Goal: Task Accomplishment & Management: Manage account settings

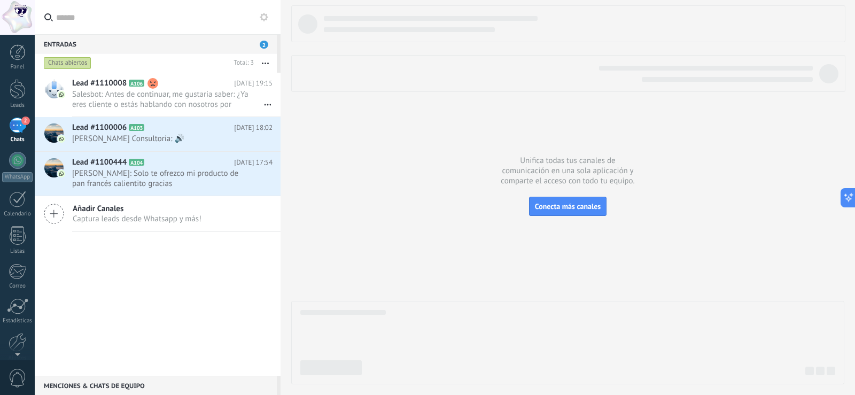
click at [20, 129] on div "2" at bounding box center [17, 126] width 17 height 16
click at [12, 156] on div at bounding box center [17, 160] width 17 height 17
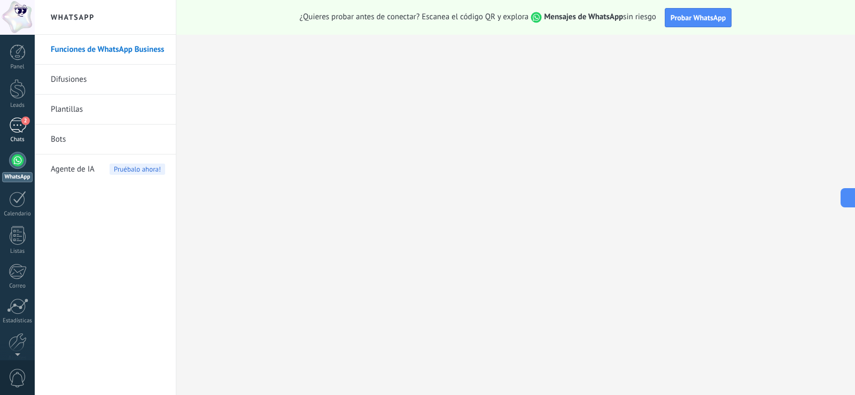
click at [18, 132] on div "2" at bounding box center [17, 126] width 17 height 16
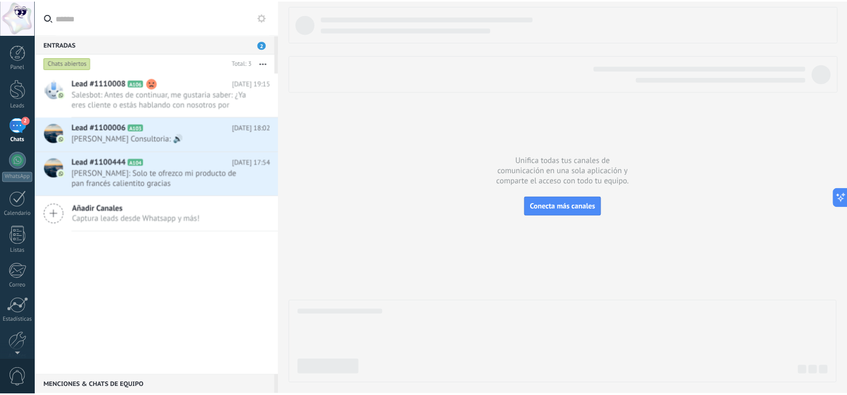
scroll to position [50, 0]
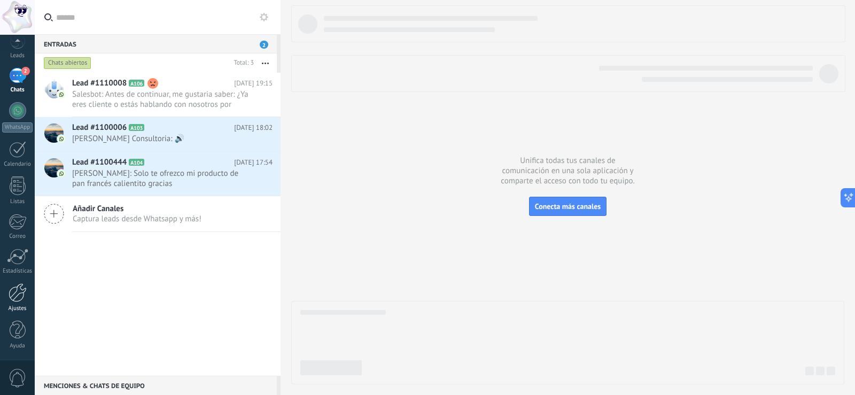
click at [21, 290] on div at bounding box center [18, 292] width 18 height 19
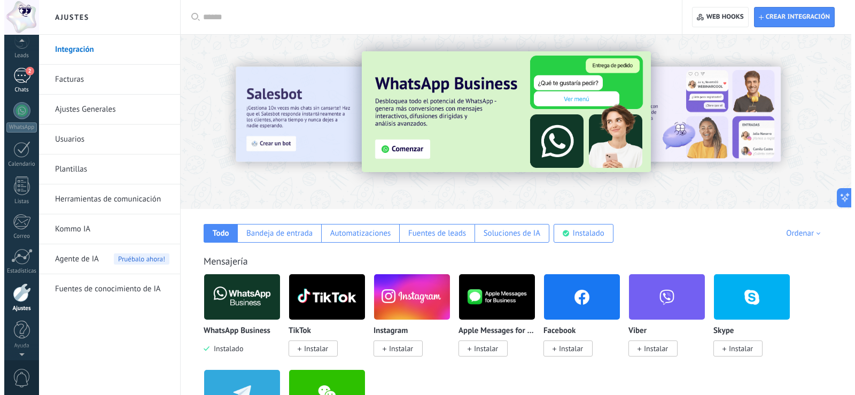
scroll to position [50, 0]
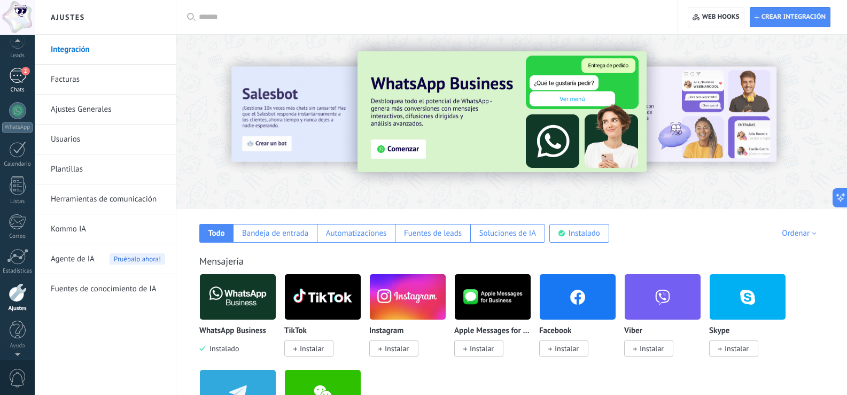
click at [19, 73] on div "2" at bounding box center [17, 76] width 17 height 16
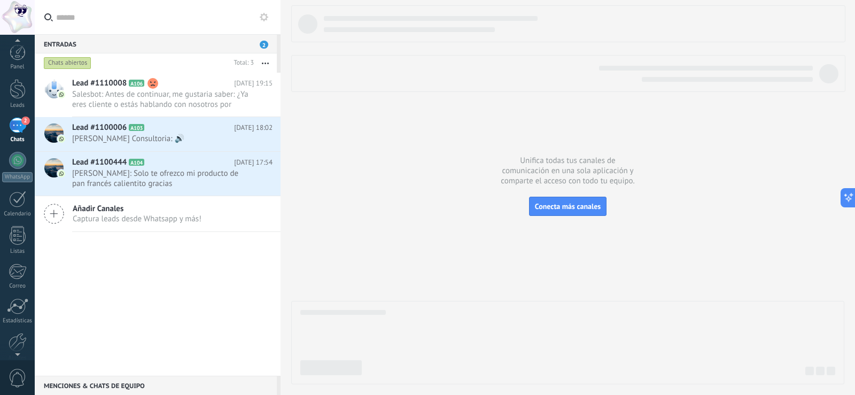
scroll to position [50, 0]
click at [18, 299] on div at bounding box center [18, 292] width 18 height 19
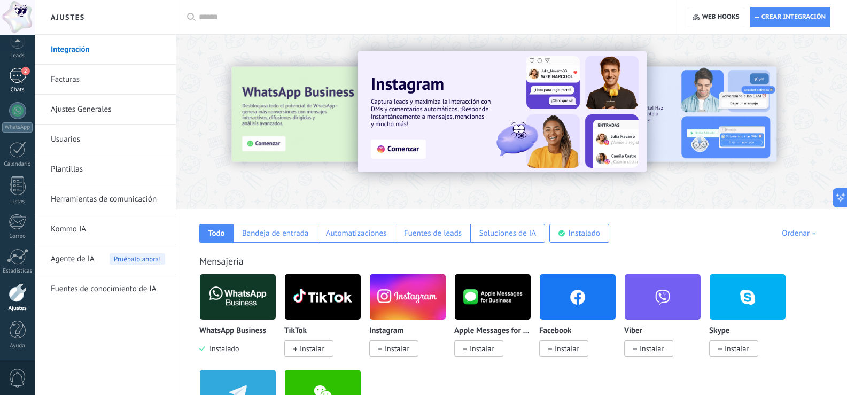
click at [18, 72] on div "2" at bounding box center [17, 76] width 17 height 16
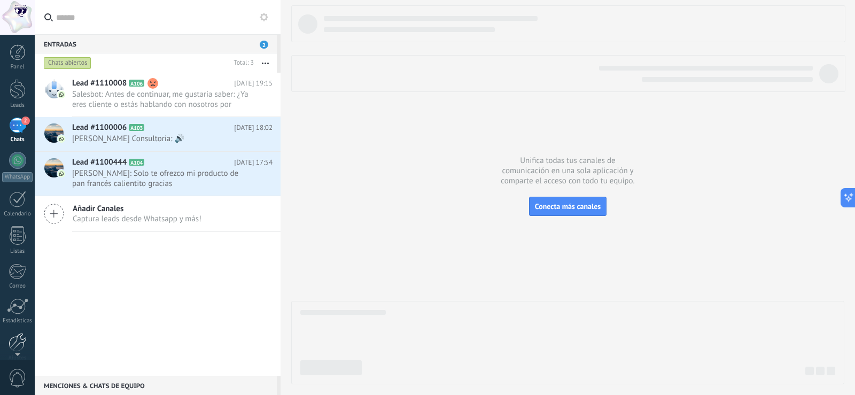
click at [17, 342] on div at bounding box center [18, 342] width 18 height 19
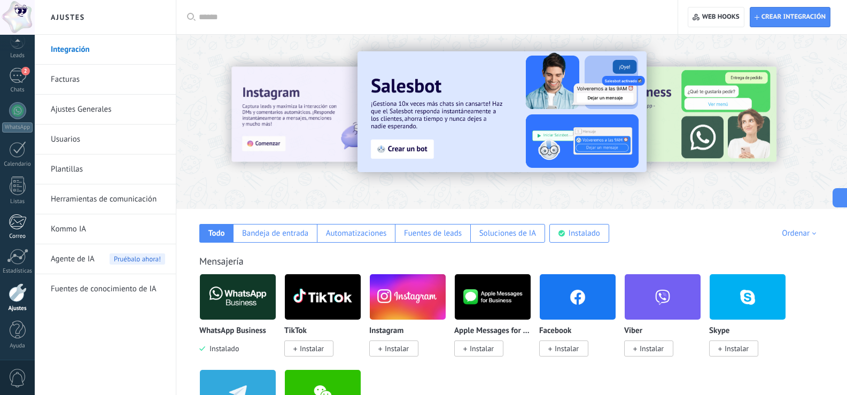
scroll to position [374, 0]
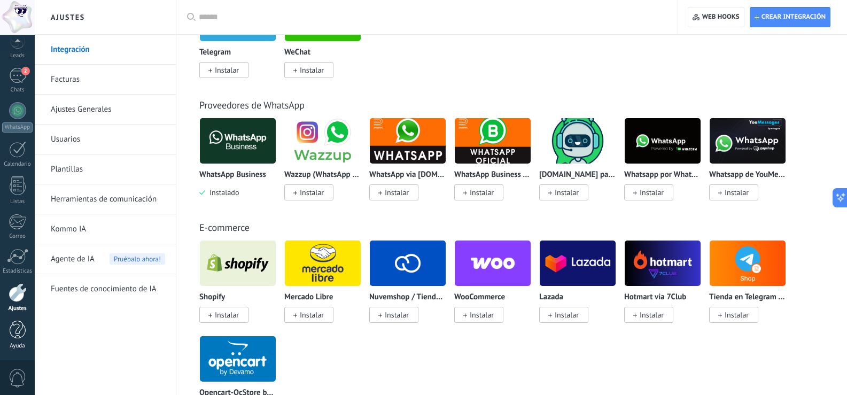
click at [15, 329] on div at bounding box center [18, 330] width 16 height 19
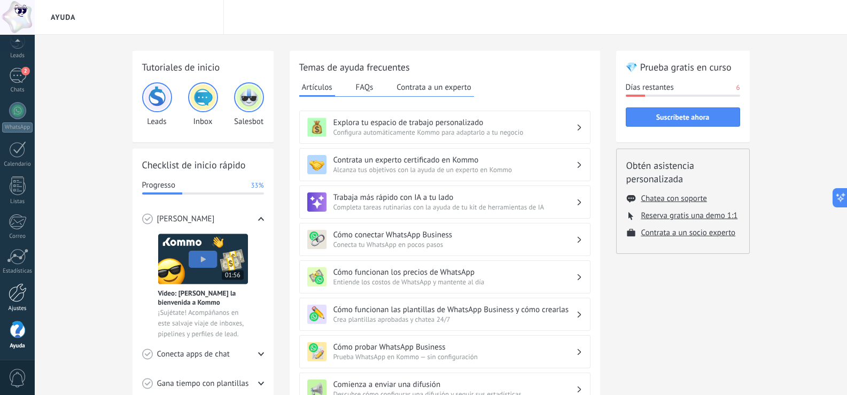
click at [20, 298] on div at bounding box center [18, 292] width 18 height 19
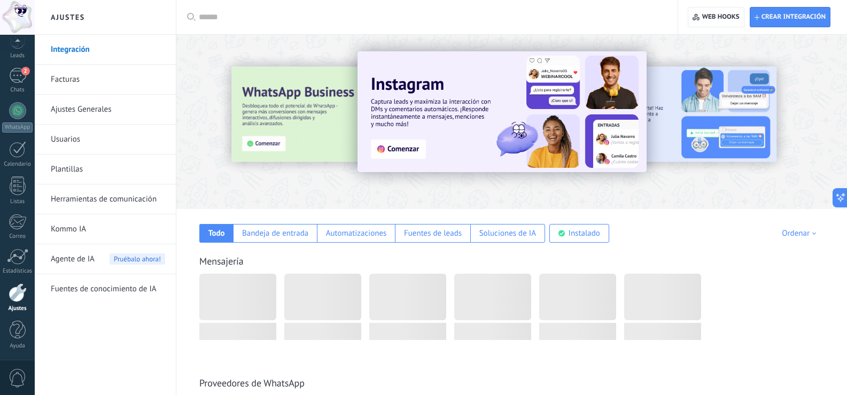
click at [90, 51] on link "Integración" at bounding box center [108, 50] width 114 height 30
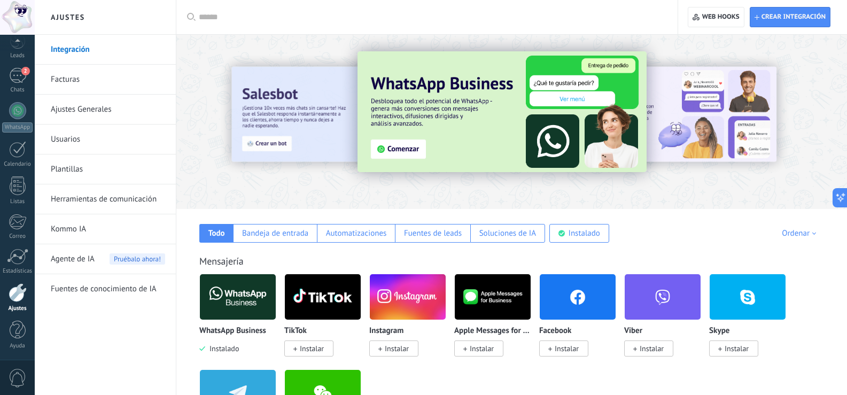
click at [90, 49] on link "Integración" at bounding box center [108, 50] width 114 height 30
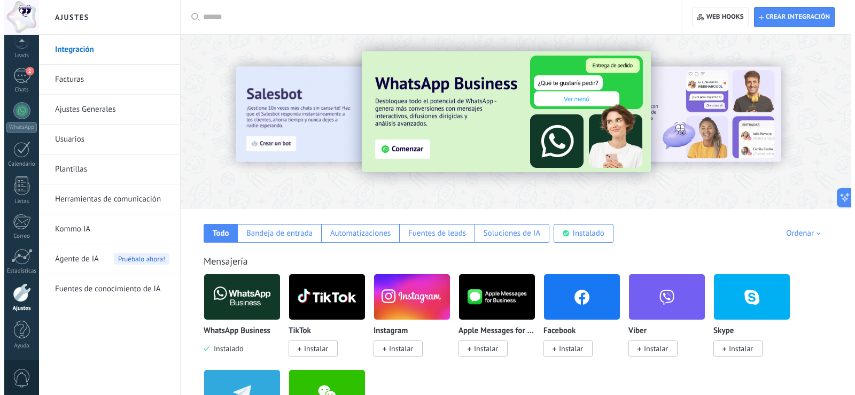
scroll to position [53, 0]
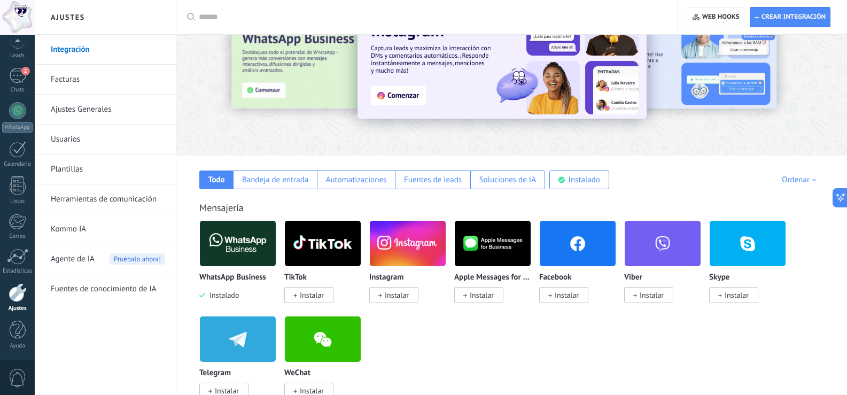
click at [249, 250] on img at bounding box center [238, 244] width 76 height 52
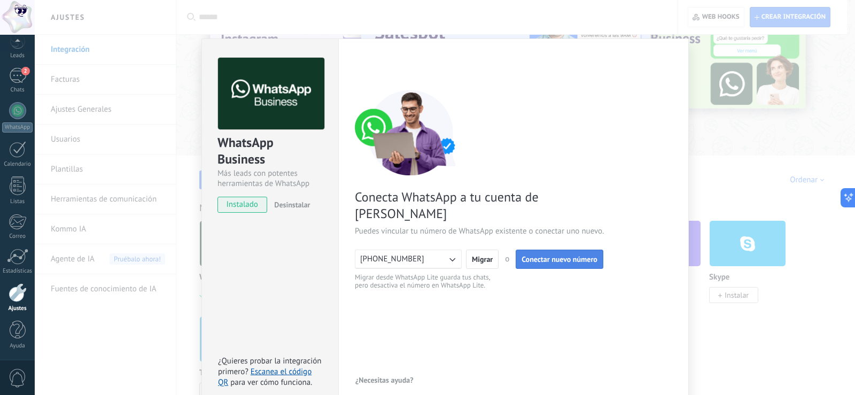
click at [560, 255] on span "Conectar nuevo número" at bounding box center [560, 258] width 76 height 7
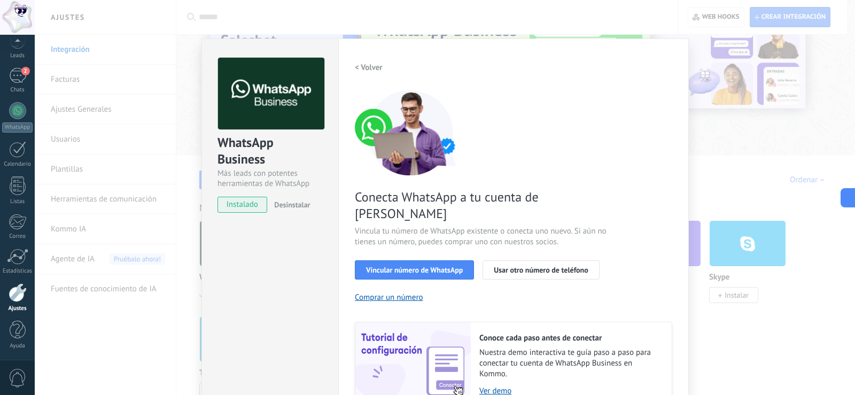
scroll to position [43, 0]
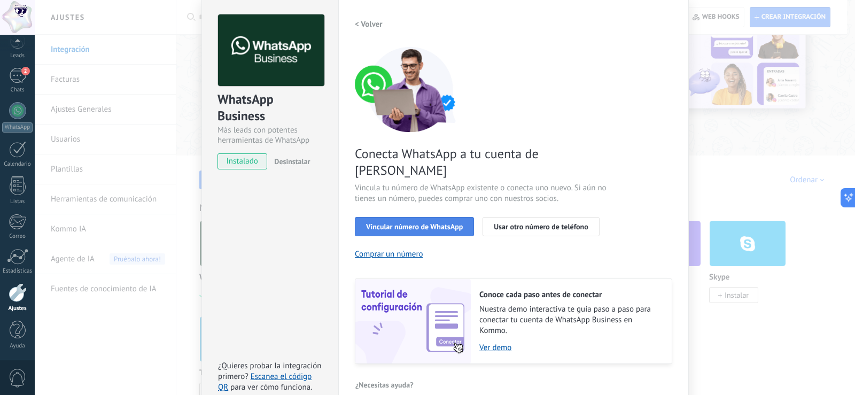
click at [426, 223] on span "Vincular número de WhatsApp" at bounding box center [414, 226] width 97 height 7
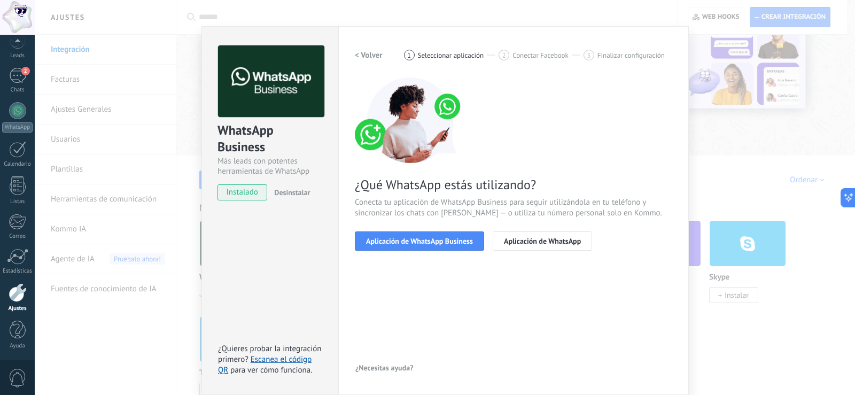
scroll to position [12, 0]
click at [431, 245] on span "Aplicación de WhatsApp Business" at bounding box center [419, 240] width 107 height 7
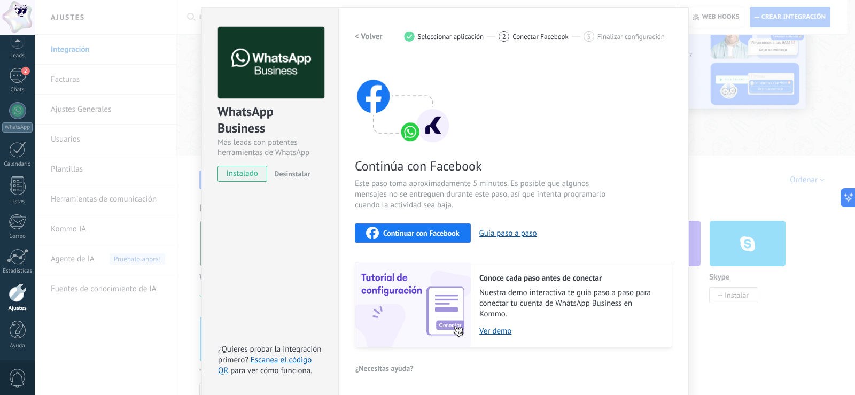
scroll to position [0, 0]
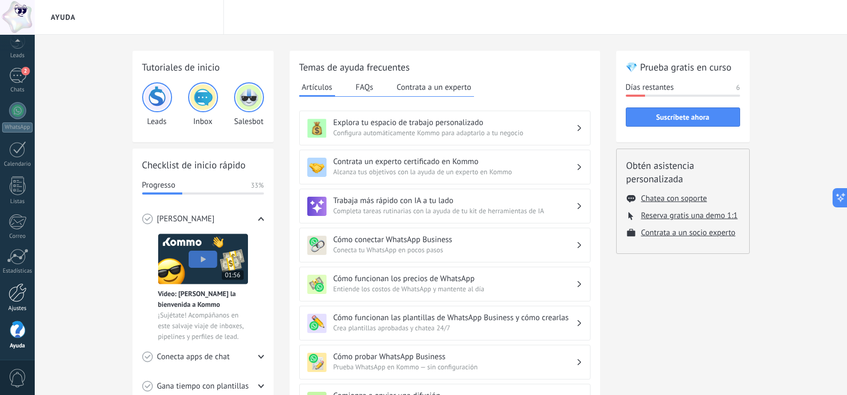
click at [20, 301] on div at bounding box center [18, 292] width 18 height 19
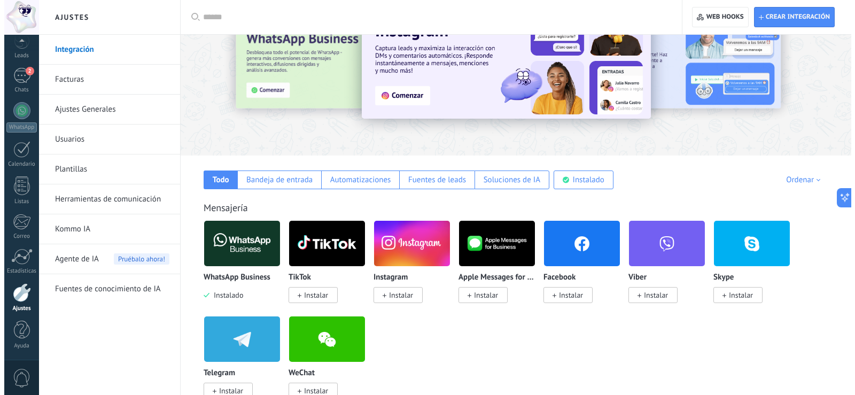
scroll to position [107, 0]
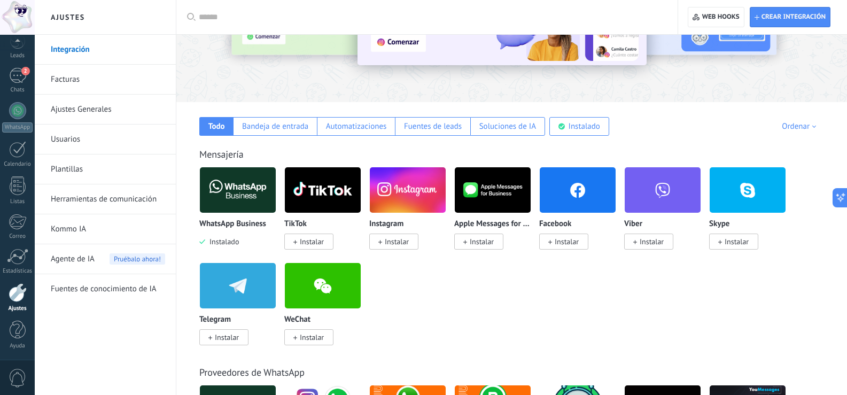
click at [247, 190] on img at bounding box center [238, 190] width 76 height 52
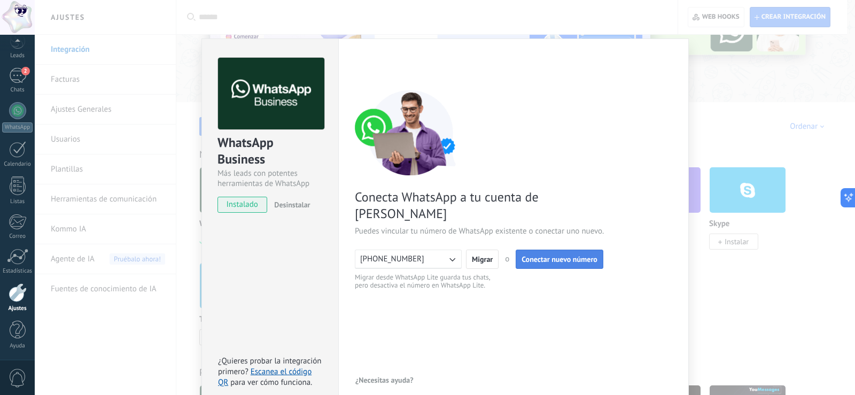
click at [553, 255] on span "Conectar nuevo número" at bounding box center [560, 258] width 76 height 7
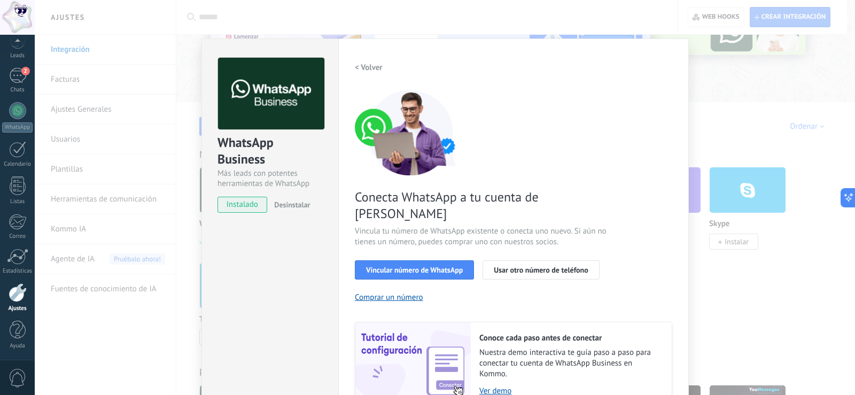
scroll to position [43, 0]
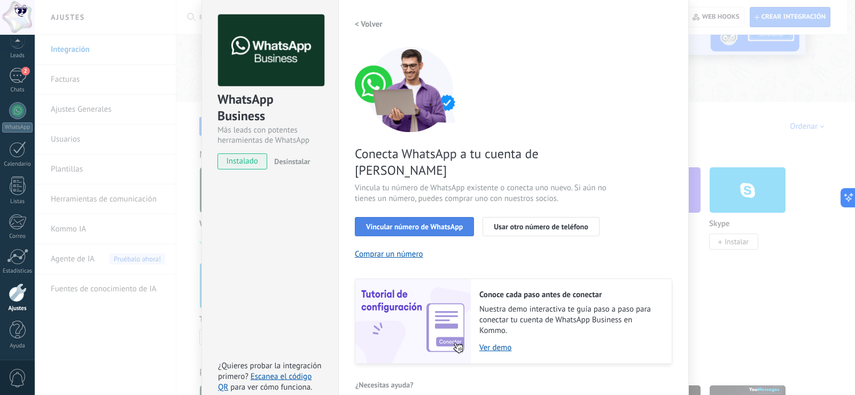
click at [396, 223] on span "Vincular número de WhatsApp" at bounding box center [414, 226] width 97 height 7
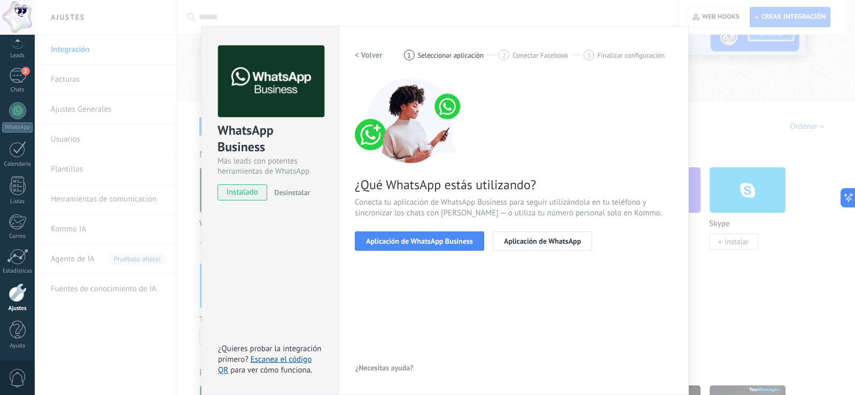
scroll to position [12, 0]
click at [402, 239] on span "Aplicación de WhatsApp Business" at bounding box center [419, 240] width 107 height 7
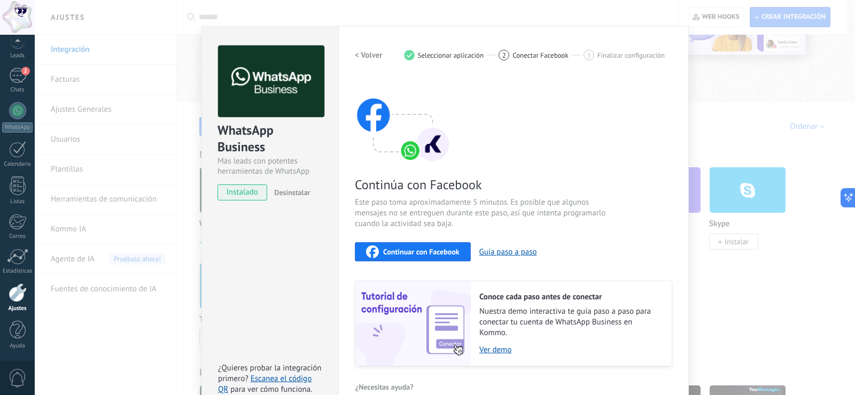
scroll to position [31, 0]
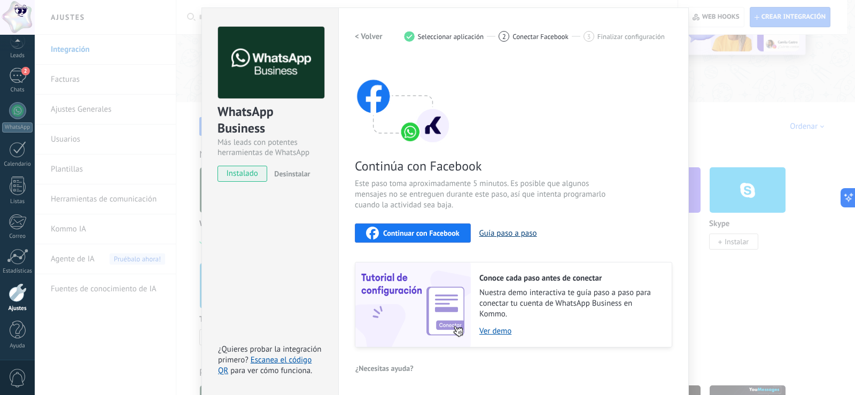
drag, startPoint x: 530, startPoint y: 234, endPoint x: 513, endPoint y: 233, distance: 17.1
click at [513, 233] on button "Guía paso a paso" at bounding box center [508, 233] width 58 height 10
click at [12, 331] on div at bounding box center [18, 330] width 16 height 19
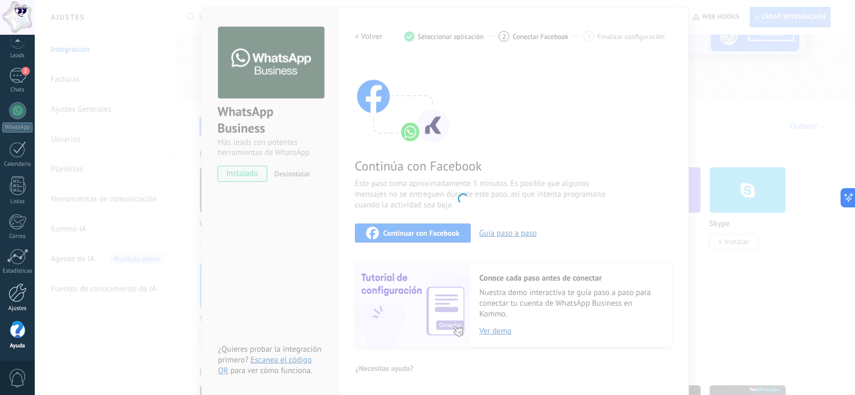
click at [11, 298] on div at bounding box center [18, 292] width 18 height 19
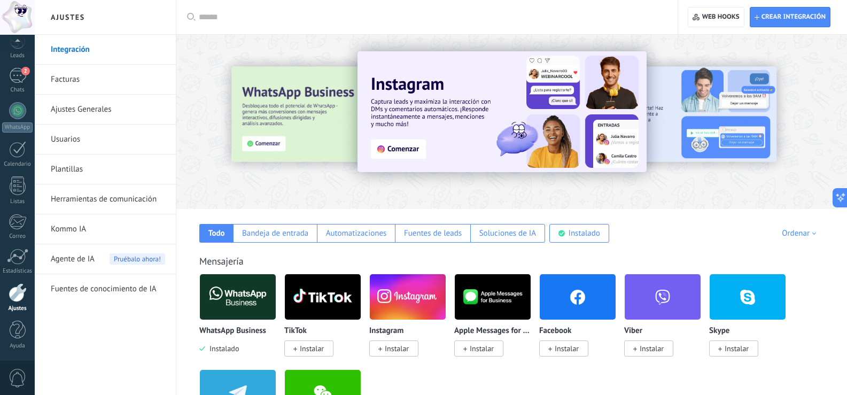
click at [69, 46] on link "Integración" at bounding box center [108, 50] width 114 height 30
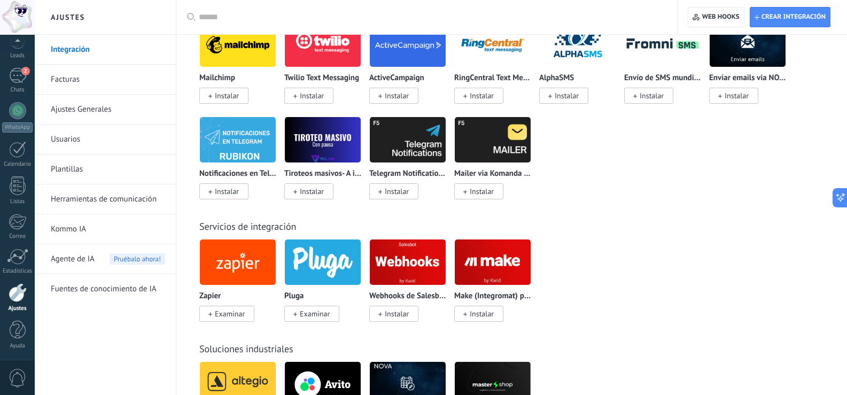
scroll to position [1283, 0]
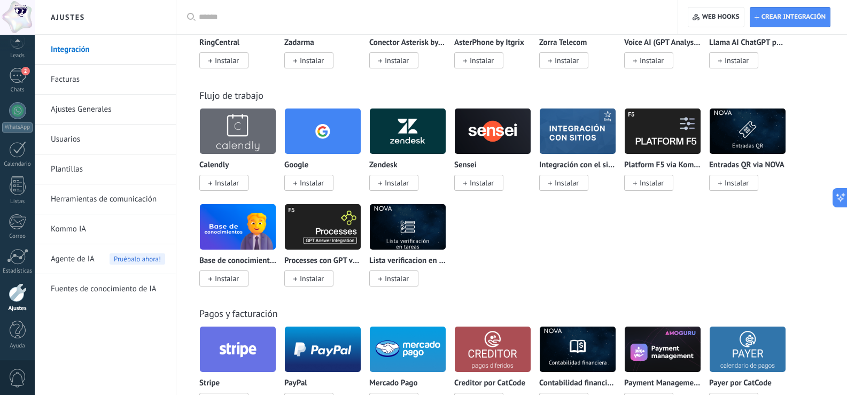
click at [210, 12] on input "text" at bounding box center [431, 17] width 464 height 11
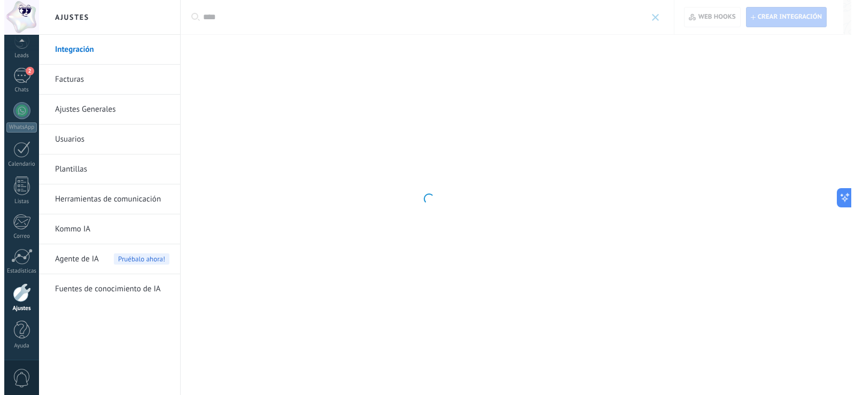
scroll to position [0, 0]
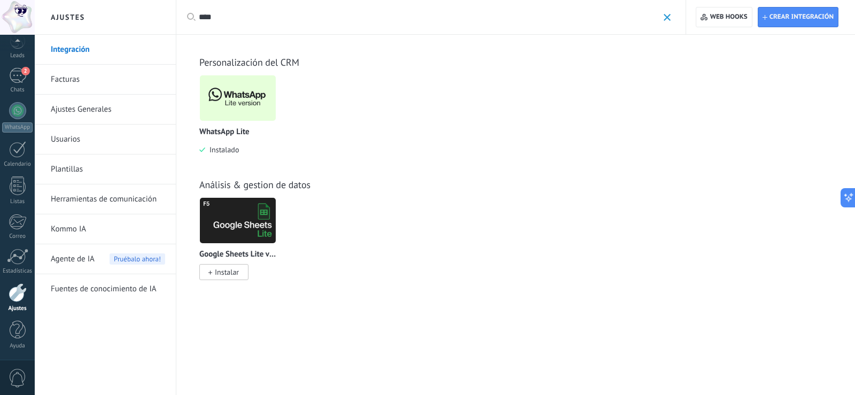
type input "****"
click at [241, 95] on img at bounding box center [238, 98] width 76 height 52
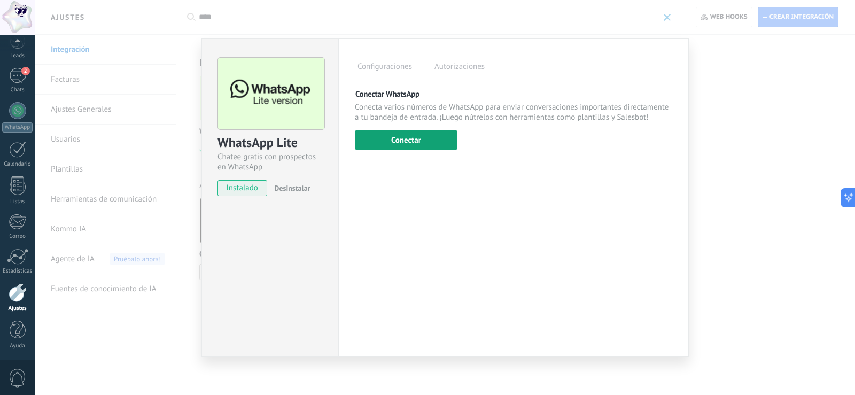
click at [433, 144] on button "Conectar" at bounding box center [406, 139] width 103 height 19
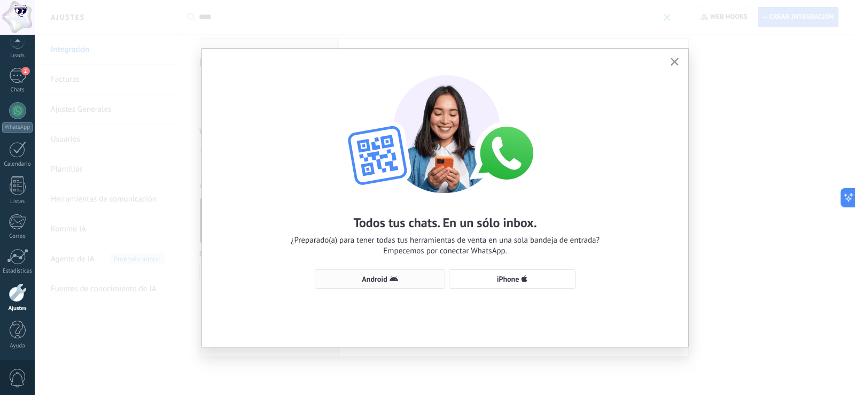
click at [397, 275] on icon "button" at bounding box center [394, 279] width 9 height 9
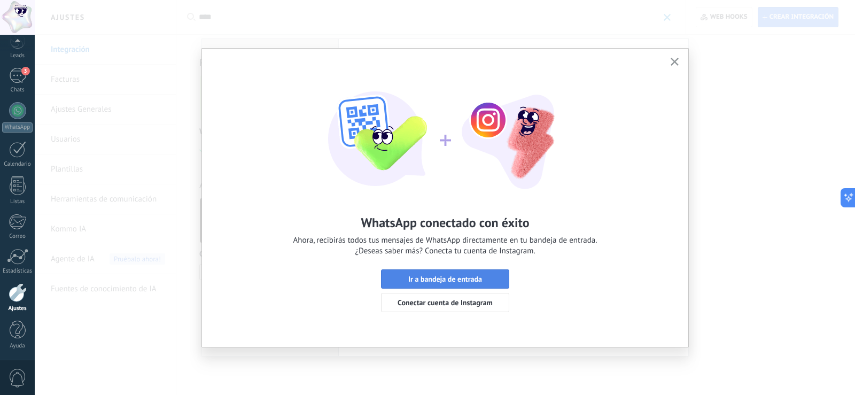
click at [479, 282] on span "Ir a bandeja de entrada" at bounding box center [445, 278] width 74 height 7
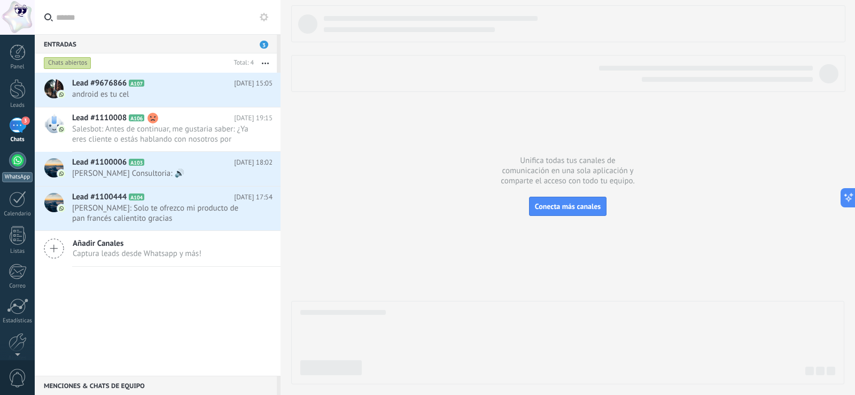
click at [19, 154] on div at bounding box center [17, 160] width 17 height 17
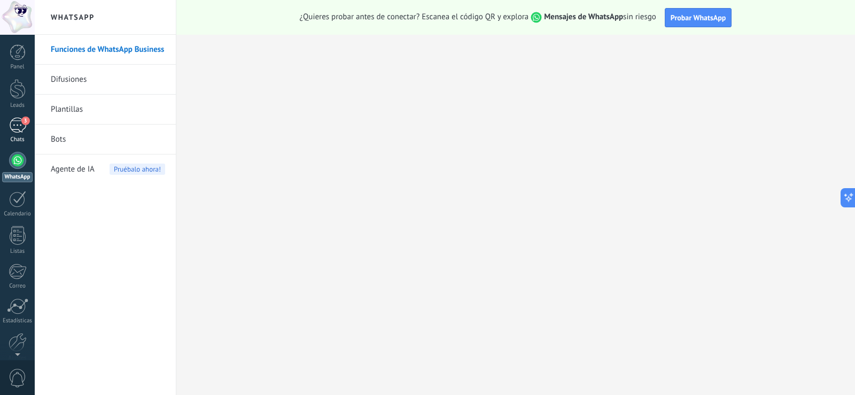
click at [17, 123] on div "3" at bounding box center [17, 126] width 17 height 16
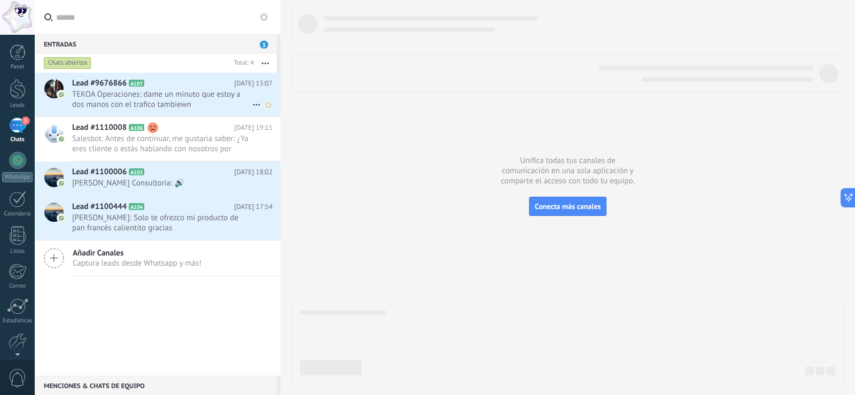
click at [167, 100] on span "TEKOA Operaciones: dame un minuto que estoy a dos manos con el trafico tambiewn" at bounding box center [162, 99] width 180 height 20
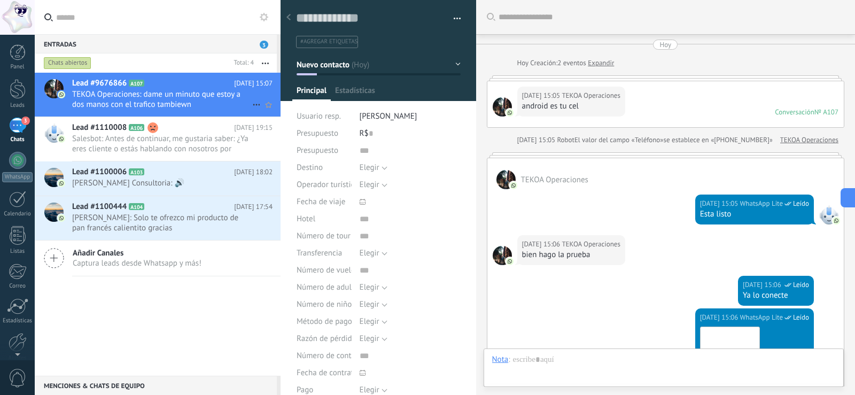
scroll to position [343, 0]
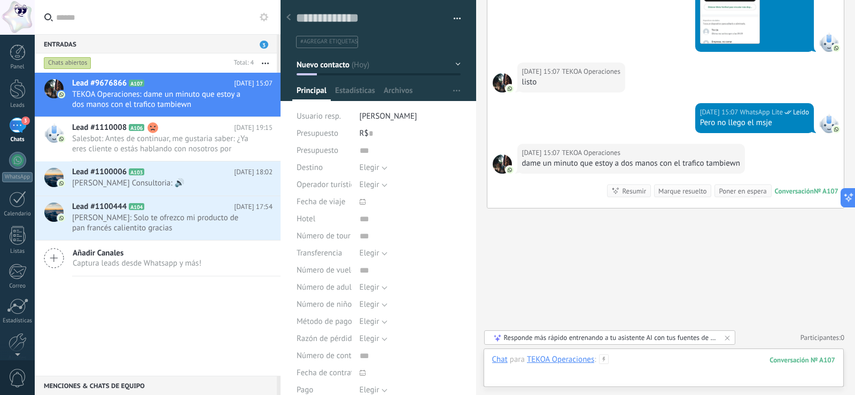
click at [637, 367] on div at bounding box center [664, 370] width 344 height 32
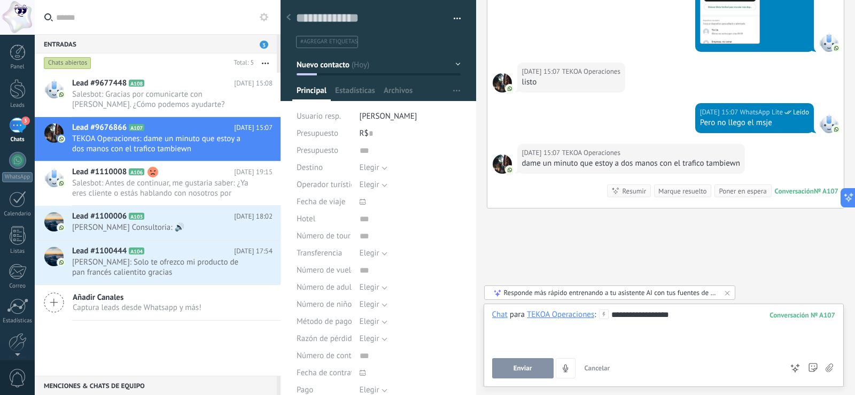
click at [537, 368] on button "Enviar" at bounding box center [522, 368] width 61 height 20
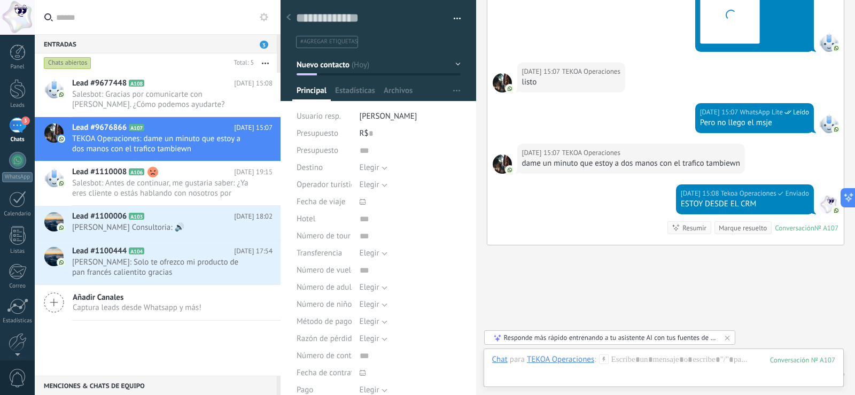
scroll to position [379, 0]
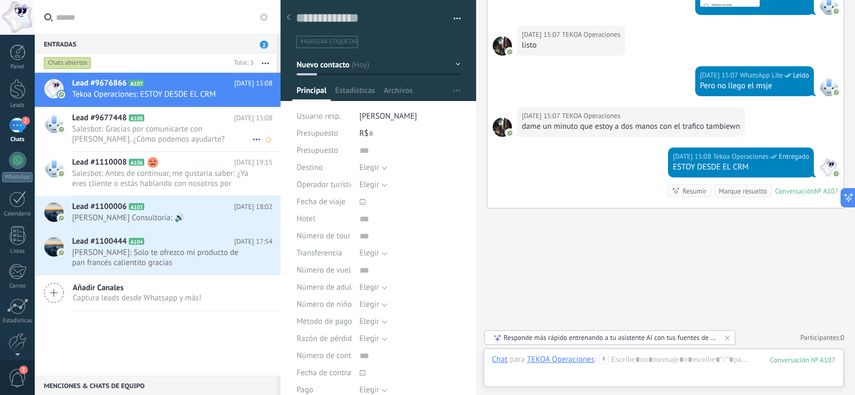
click at [207, 135] on span "Salesbot: Gracias por comunicarte con [PERSON_NAME]. ¿Cómo podemos ayudarte? Co…" at bounding box center [162, 134] width 180 height 20
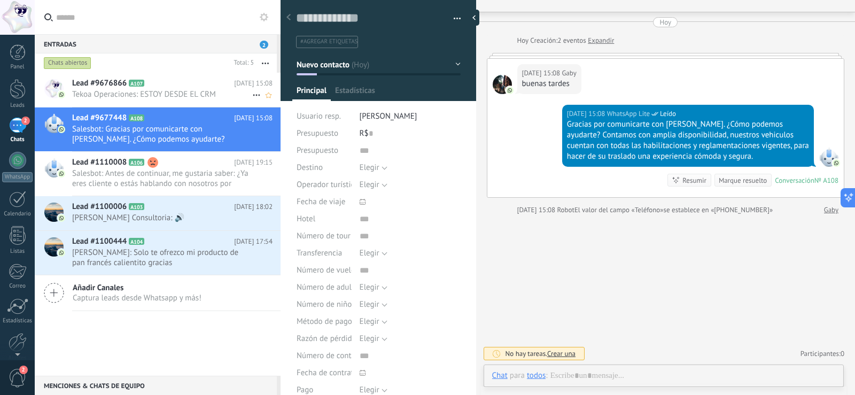
scroll to position [22, 0]
click at [206, 91] on span "Tekoa Operaciones: ESTOY DESDE EL CRM" at bounding box center [162, 94] width 180 height 10
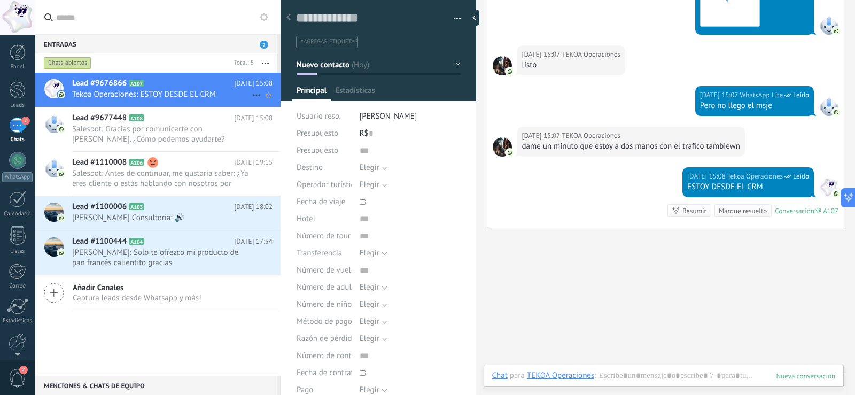
scroll to position [16, 0]
click at [191, 129] on span "Salesbot: Gracias por comunicarte con [PERSON_NAME]. ¿Cómo podemos ayudarte? Co…" at bounding box center [162, 134] width 180 height 20
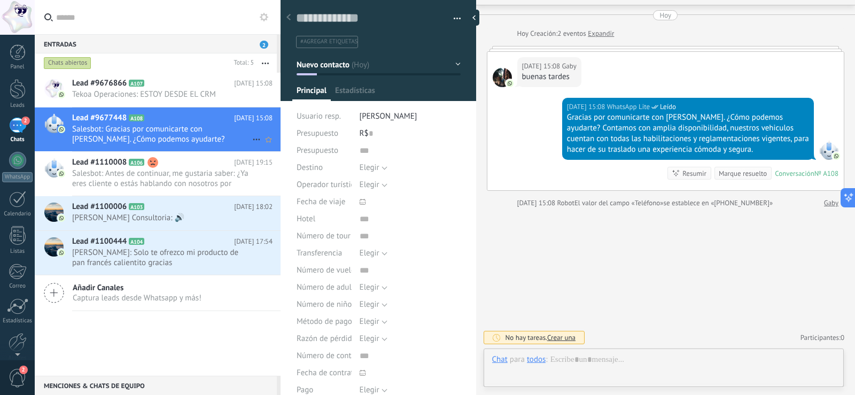
scroll to position [22, 0]
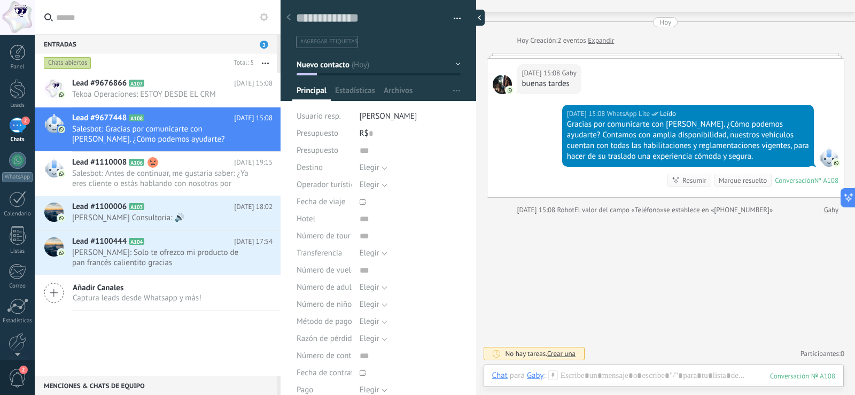
click at [475, 18] on div at bounding box center [477, 18] width 16 height 16
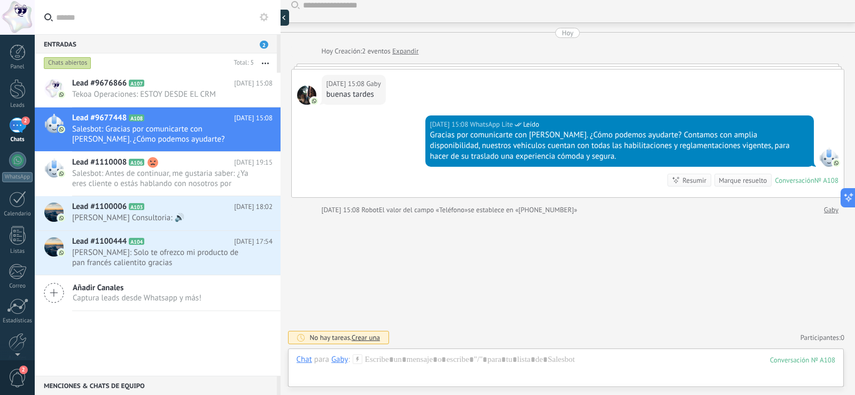
type textarea "**********"
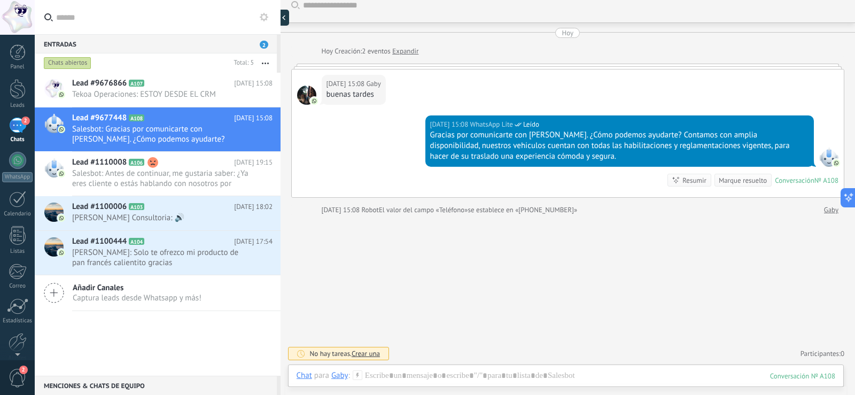
scroll to position [12, 0]
click at [586, 145] on div "Gracias por comunicarte con [PERSON_NAME]. ¿Cómo podemos ayudarte? Contamos con…" at bounding box center [619, 146] width 379 height 32
click at [533, 361] on div "No hay tareas. Crear una Participantes: 0 Agregar usuario Bots: 0" at bounding box center [567, 354] width 553 height 18
click at [533, 371] on div at bounding box center [566, 386] width 539 height 32
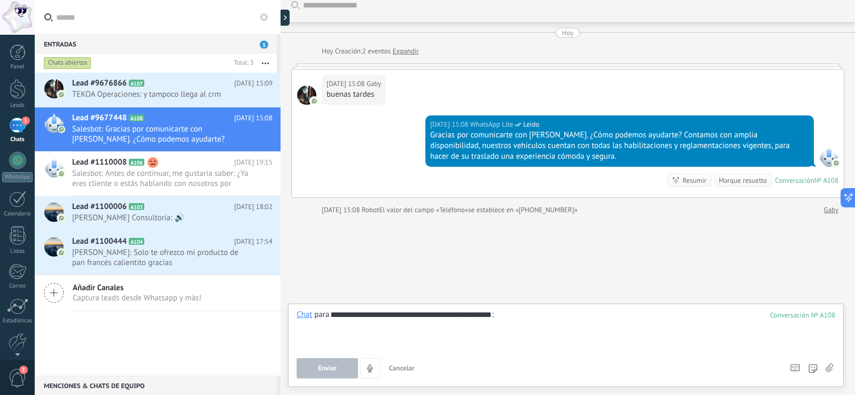
type input "**********"
click at [331, 363] on button "Enviar" at bounding box center [327, 368] width 61 height 20
click at [182, 89] on div "Lead #9676866 A107 [DATE] 15:09 TEKOA Operaciones: y tampoco llega al crm" at bounding box center [176, 90] width 208 height 34
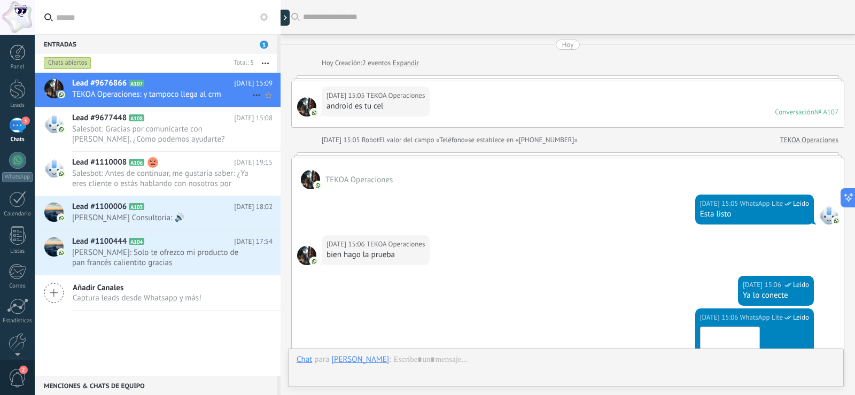
scroll to position [500, 0]
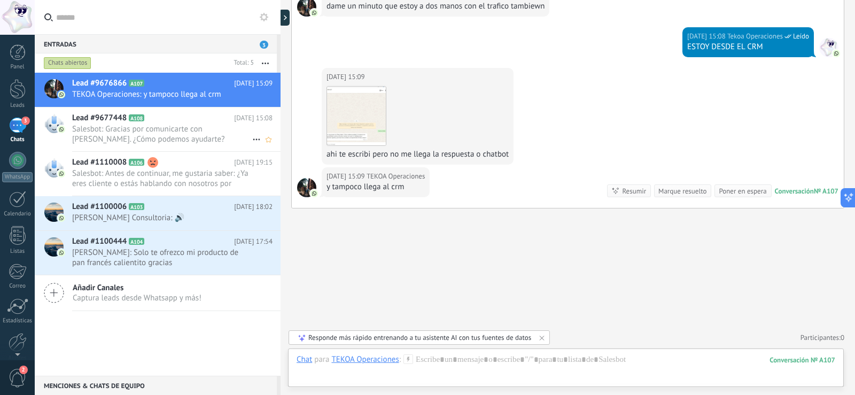
click at [172, 131] on span "Salesbot: Gracias por comunicarte con [PERSON_NAME]. ¿Cómo podemos ayudarte? Co…" at bounding box center [162, 134] width 180 height 20
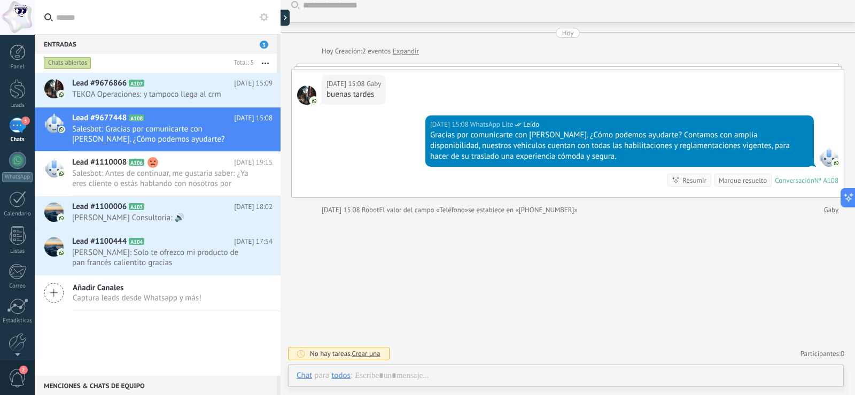
scroll to position [12, 0]
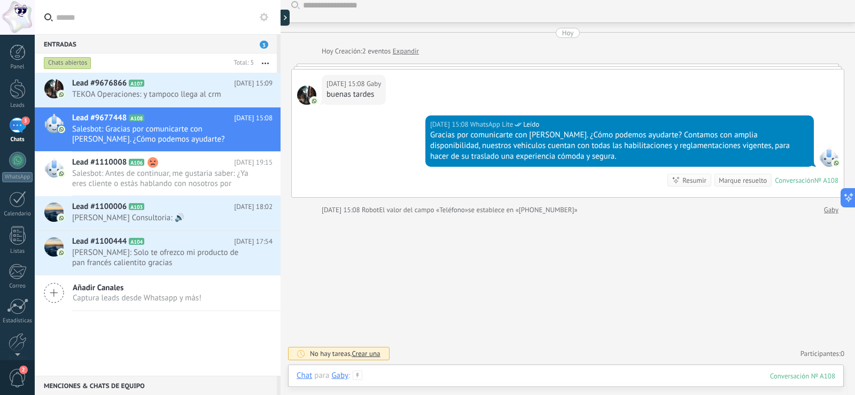
click at [410, 378] on div at bounding box center [566, 386] width 539 height 32
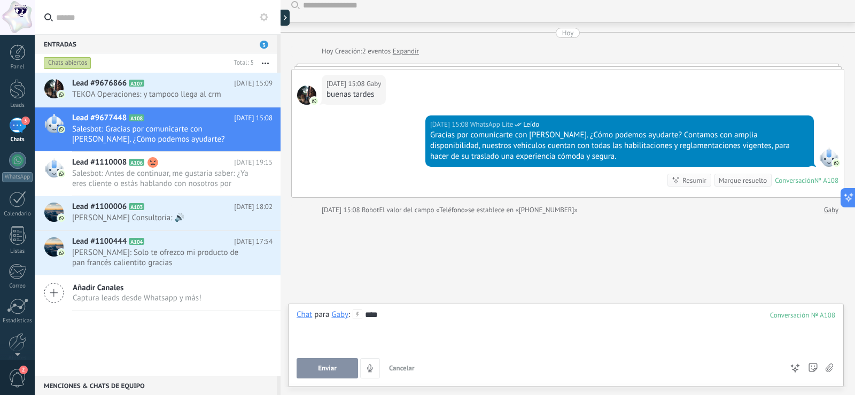
click at [338, 367] on button "Enviar" at bounding box center [327, 368] width 61 height 20
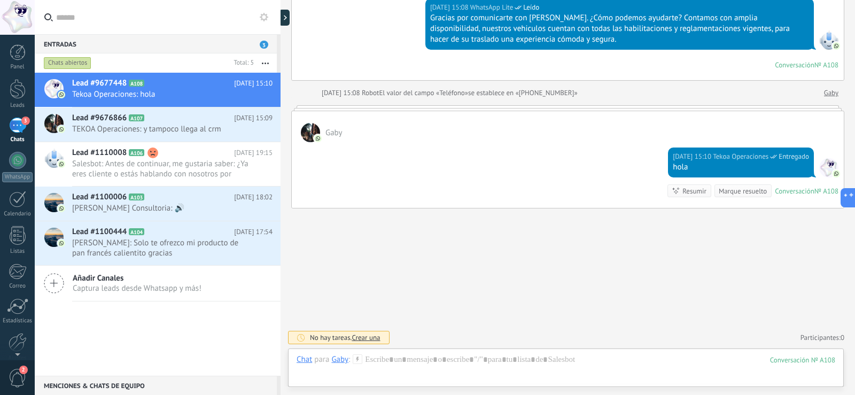
scroll to position [75, 0]
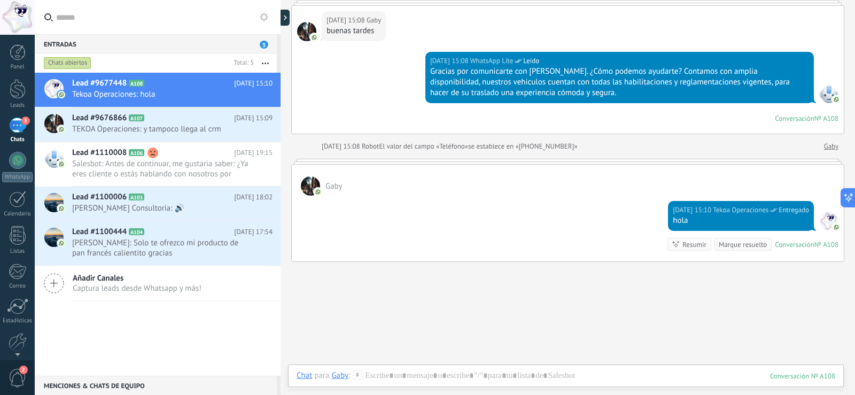
click at [352, 164] on div "[PERSON_NAME][DATE] 15:10 Tekoa Operaciones Entregado hola Conversación № A108 …" at bounding box center [567, 213] width 553 height 98
click at [379, 234] on div "[DATE] 15:10 Tekoa Operaciones Entregado hola Conversación № A108 Conversación …" at bounding box center [568, 229] width 552 height 66
click at [683, 244] on div "Resumir" at bounding box center [695, 244] width 24 height 10
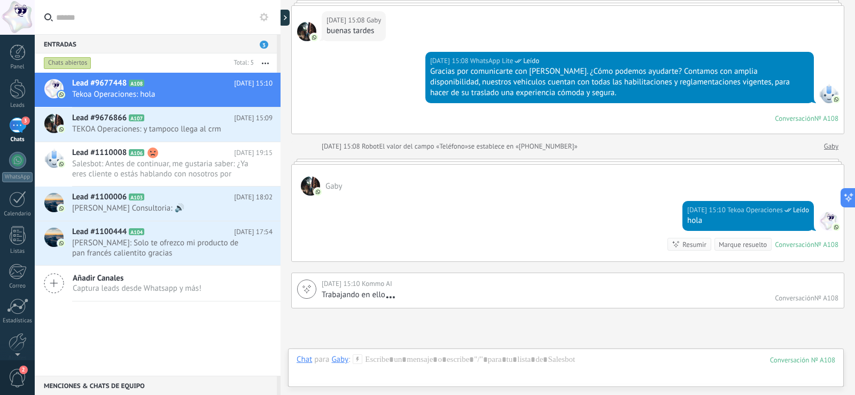
scroll to position [175, 0]
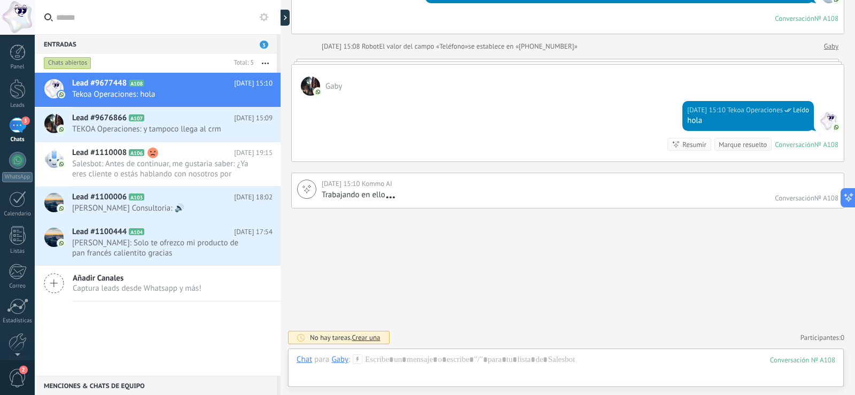
click at [692, 146] on div "Resumir" at bounding box center [695, 145] width 24 height 10
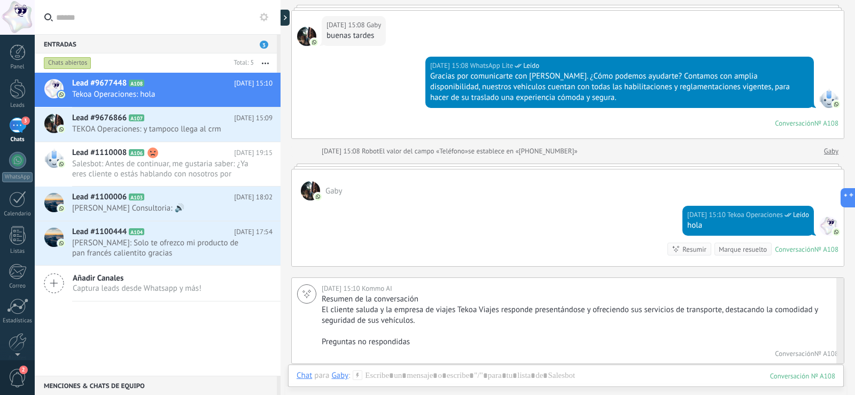
scroll to position [17, 0]
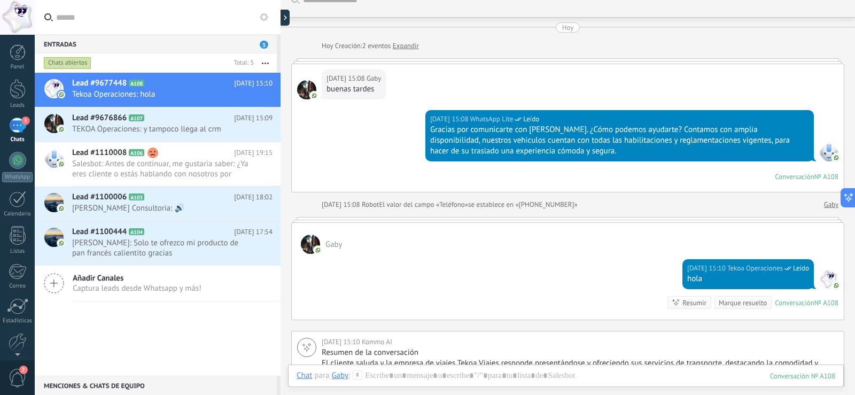
click at [675, 219] on div at bounding box center [567, 219] width 553 height 5
click at [675, 221] on div at bounding box center [567, 219] width 553 height 5
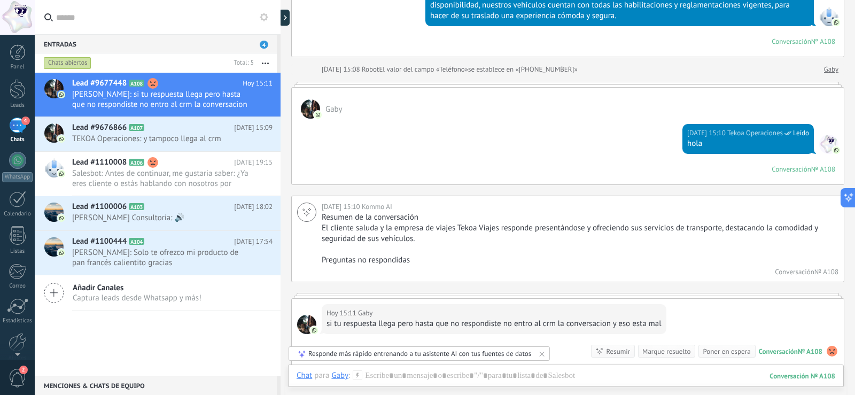
scroll to position [45, 0]
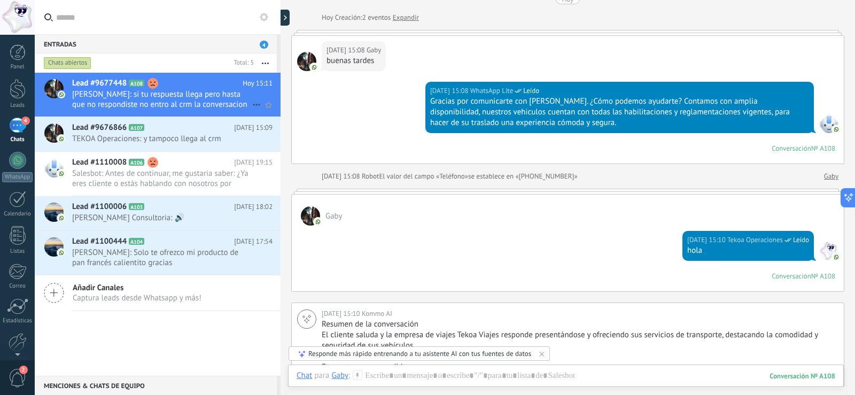
click at [213, 106] on span "[PERSON_NAME]: si tu respuesta llega pero hasta que no respondiste no entro al …" at bounding box center [162, 99] width 180 height 20
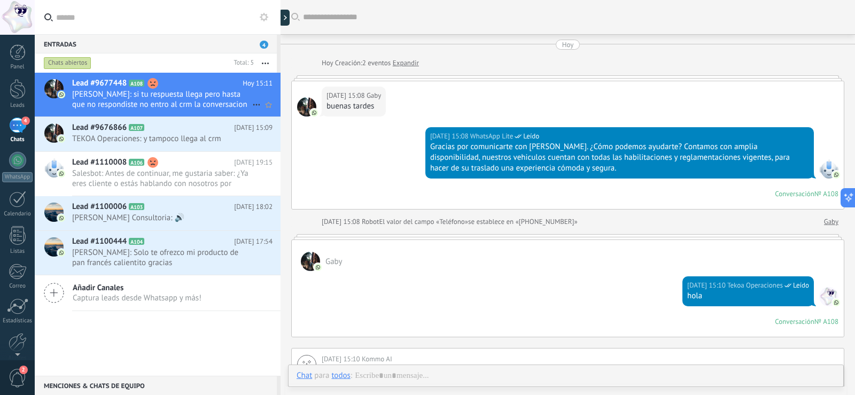
scroll to position [286, 0]
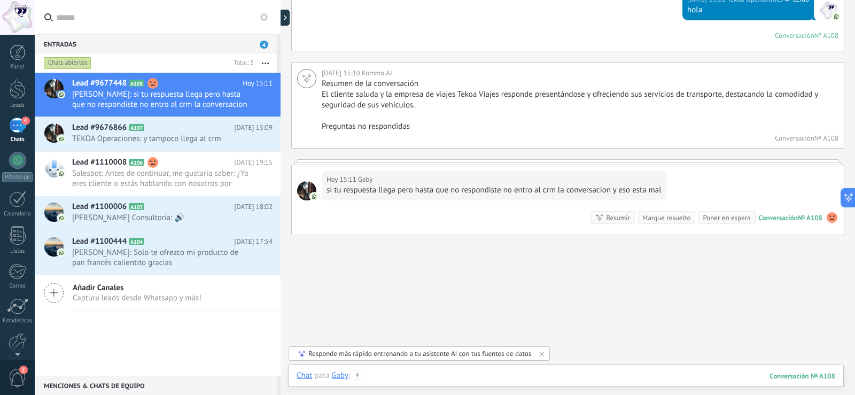
click at [629, 377] on div at bounding box center [566, 386] width 539 height 32
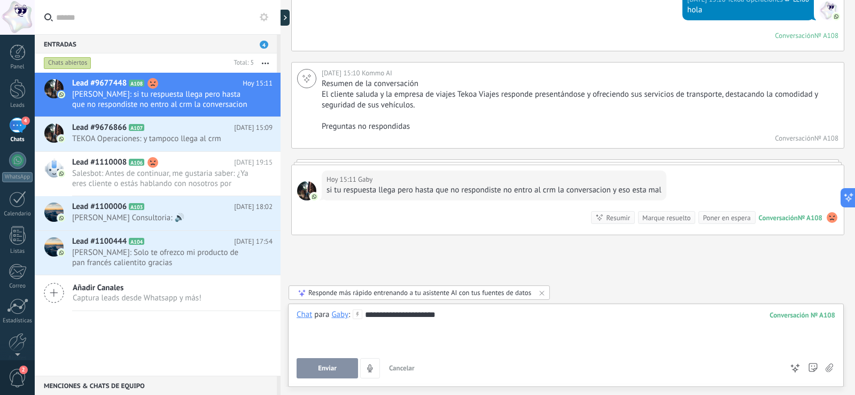
click at [345, 368] on button "Enviar" at bounding box center [327, 368] width 61 height 20
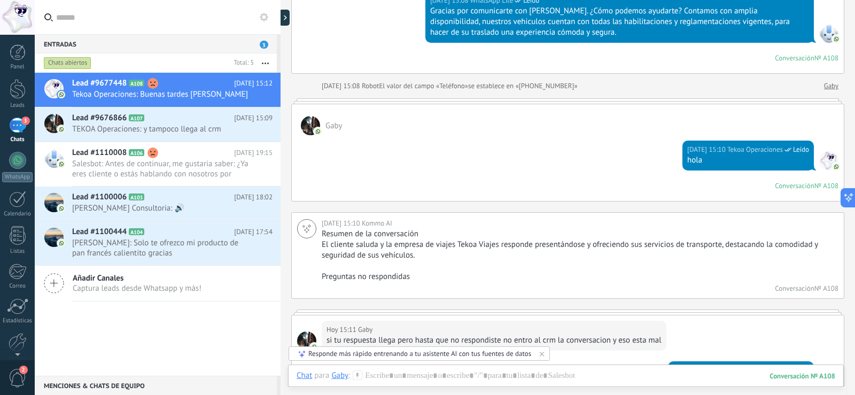
scroll to position [29, 0]
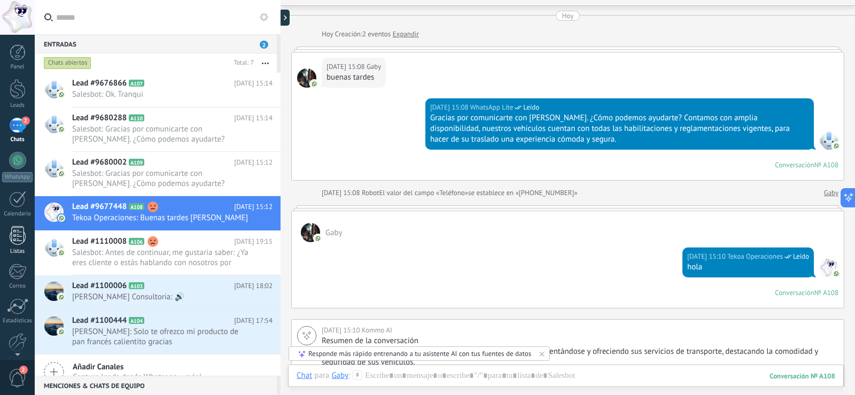
click at [17, 237] on div at bounding box center [18, 235] width 16 height 19
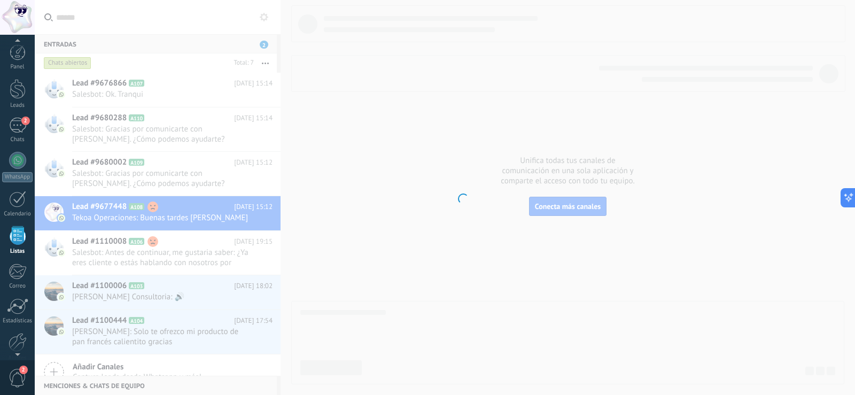
scroll to position [28, 0]
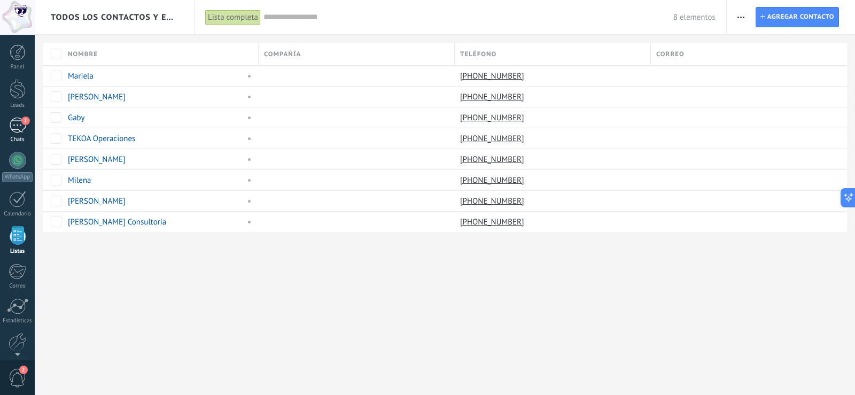
click at [16, 126] on div "2" at bounding box center [17, 126] width 17 height 16
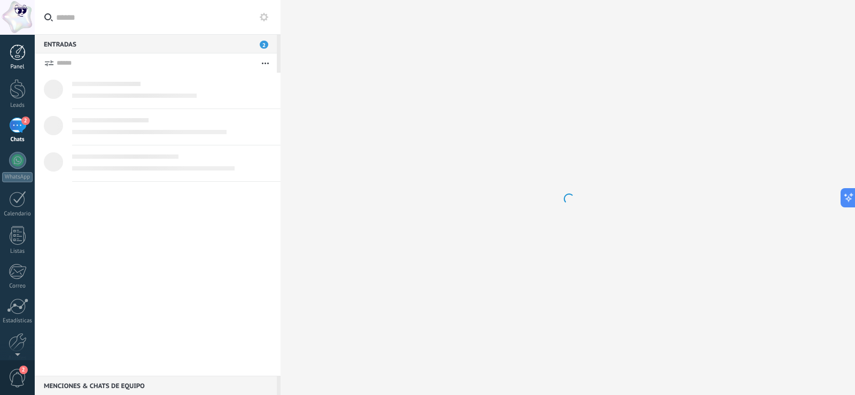
click at [12, 59] on div at bounding box center [18, 52] width 16 height 16
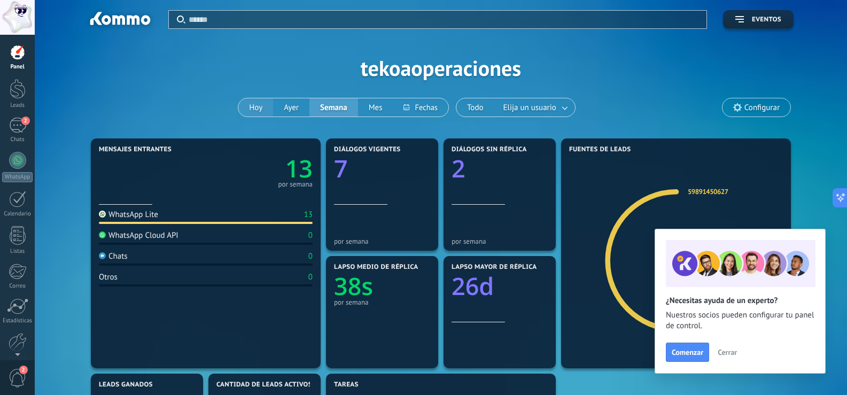
click at [261, 108] on button "Hoy" at bounding box center [255, 107] width 35 height 18
click at [734, 352] on span "Cerrar" at bounding box center [727, 351] width 19 height 7
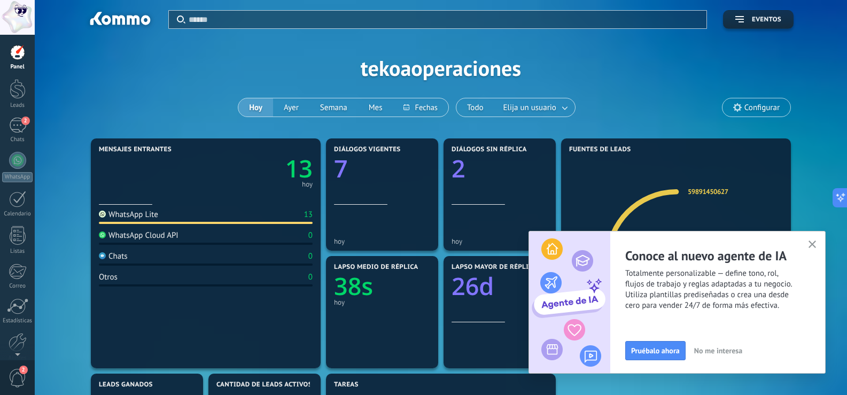
click at [812, 244] on use "button" at bounding box center [813, 245] width 8 height 8
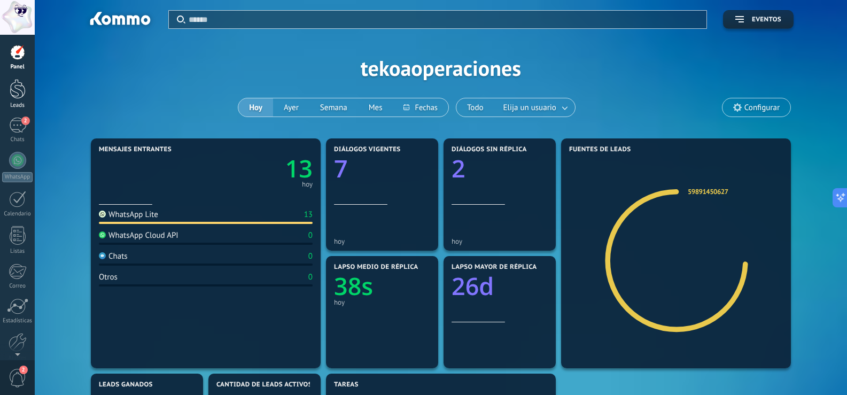
click at [15, 87] on div at bounding box center [18, 89] width 16 height 20
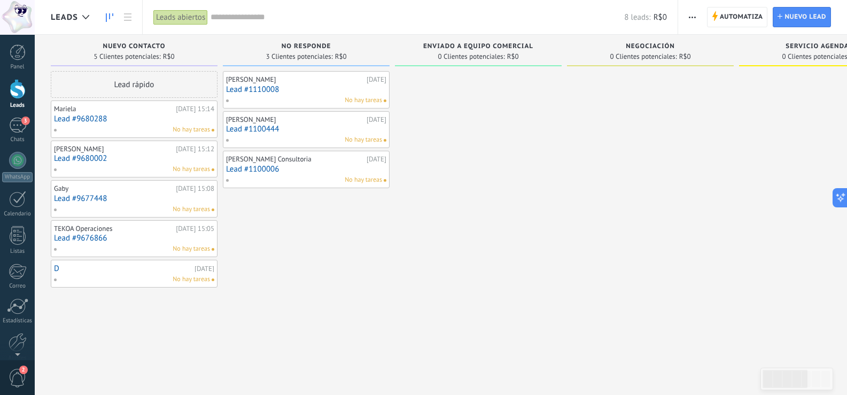
click at [125, 118] on link "Lead #9680288" at bounding box center [134, 118] width 160 height 9
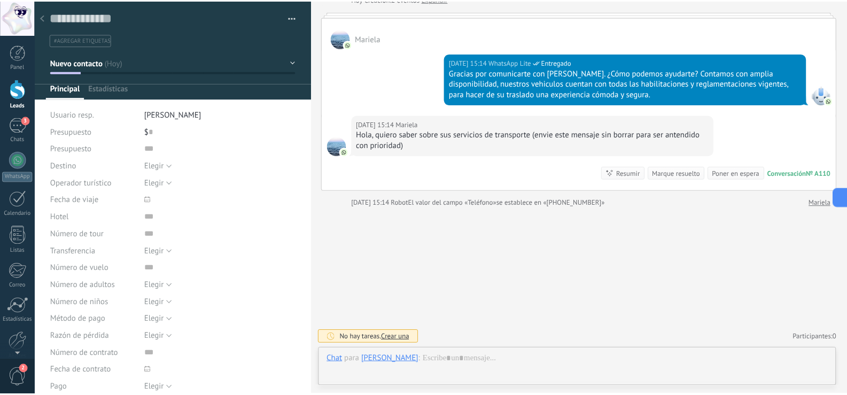
scroll to position [16, 0]
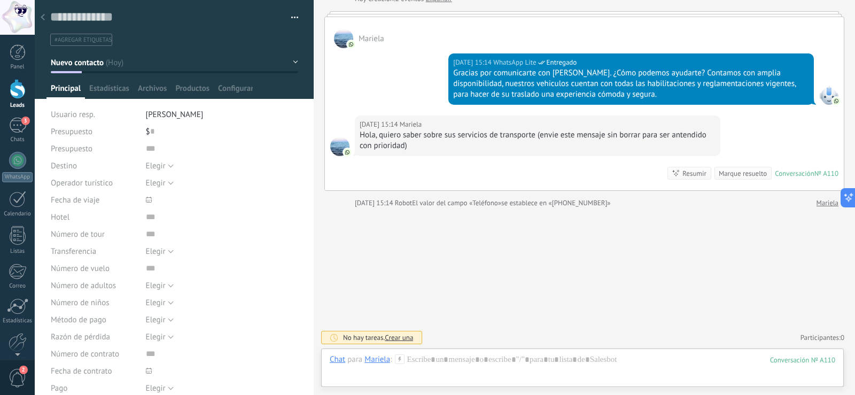
click at [20, 93] on div at bounding box center [18, 89] width 16 height 20
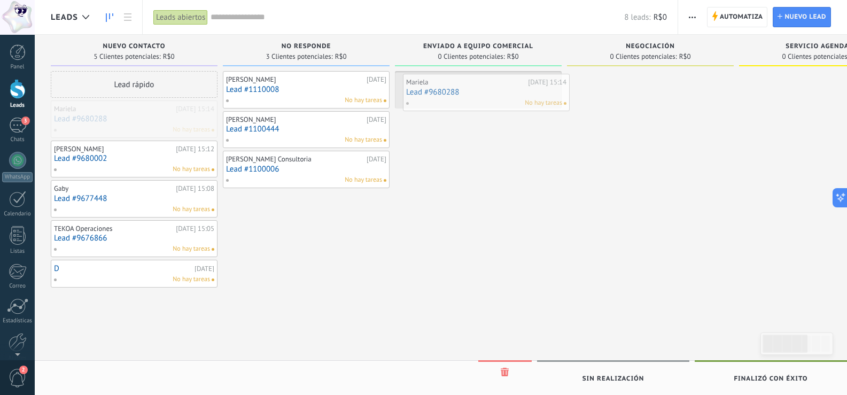
drag, startPoint x: 127, startPoint y: 119, endPoint x: 479, endPoint y: 92, distance: 353.2
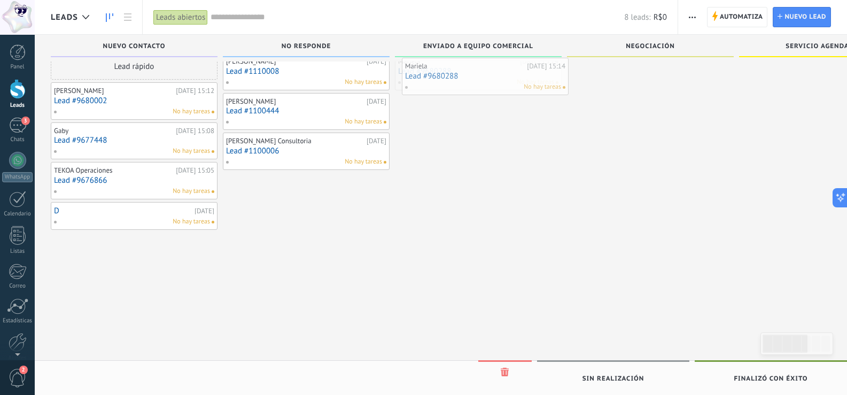
drag, startPoint x: 763, startPoint y: 66, endPoint x: 470, endPoint y: 81, distance: 292.8
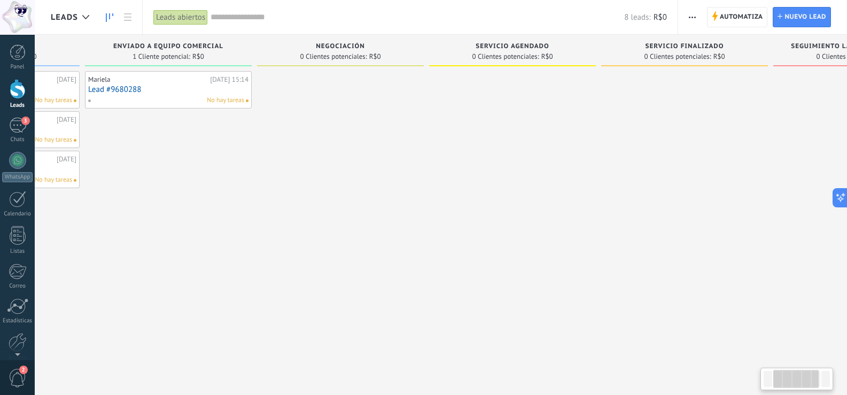
scroll to position [0, 419]
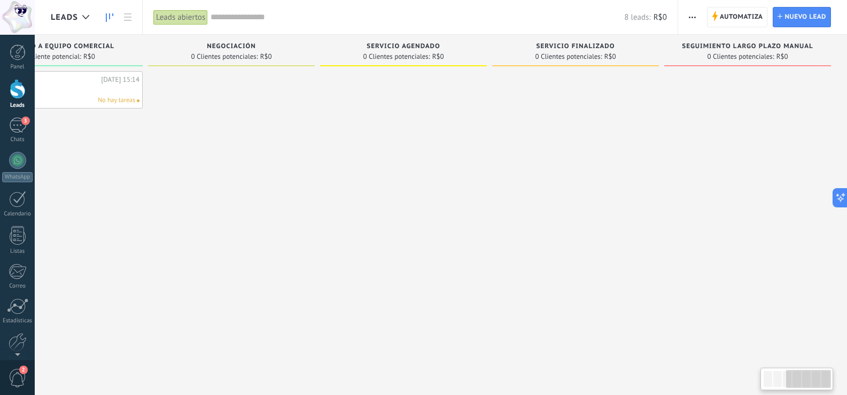
drag, startPoint x: 809, startPoint y: 263, endPoint x: 183, endPoint y: 221, distance: 627.3
click at [183, 221] on div "Nuevo contacto 4 Clientes potenciales: R$0 Lead rápido [PERSON_NAME][DATE] 15:1…" at bounding box center [239, 181] width 1215 height 292
drag, startPoint x: 501, startPoint y: 162, endPoint x: 555, endPoint y: 268, distance: 118.8
click at [502, 162] on div at bounding box center [575, 198] width 167 height 255
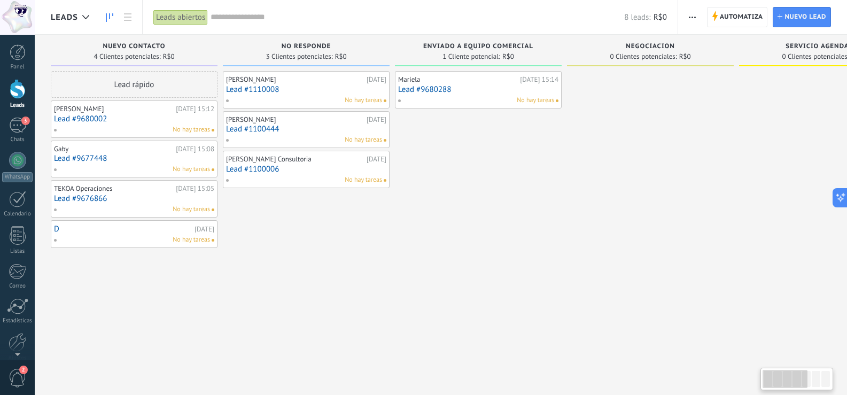
drag, startPoint x: 627, startPoint y: 267, endPoint x: 707, endPoint y: 269, distance: 80.2
click at [708, 269] on div at bounding box center [650, 198] width 167 height 255
drag, startPoint x: 552, startPoint y: 273, endPoint x: 728, endPoint y: 281, distance: 176.0
click at [728, 281] on div at bounding box center [650, 198] width 167 height 255
click at [465, 91] on link "Lead #9680288" at bounding box center [478, 89] width 160 height 9
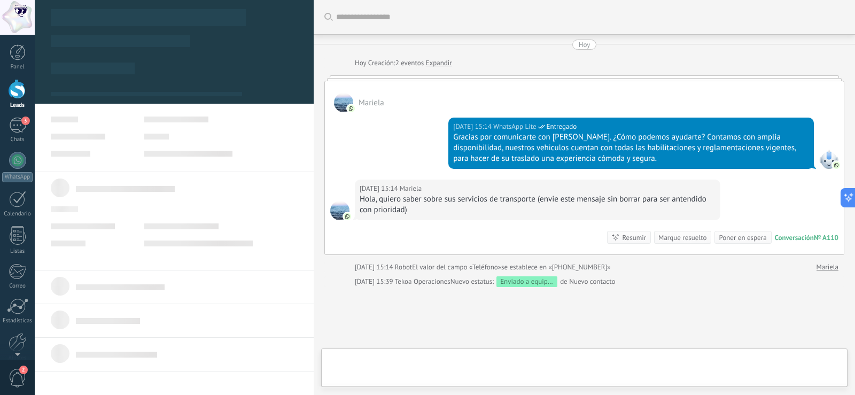
type textarea "**********"
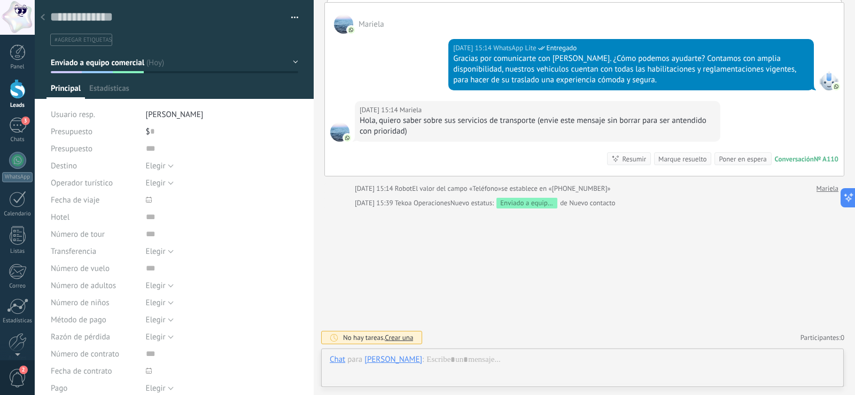
scroll to position [16, 0]
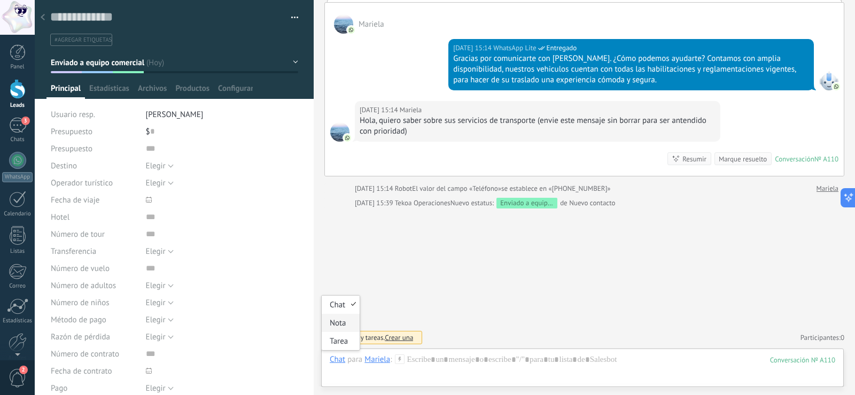
click at [337, 321] on div "Nota" at bounding box center [341, 323] width 38 height 18
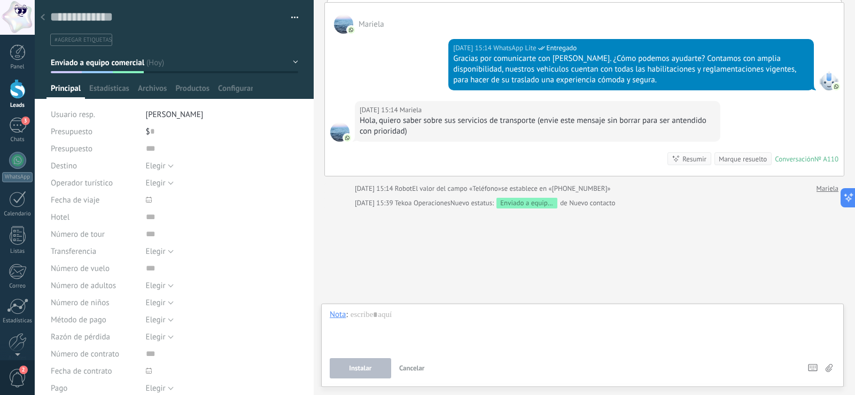
click at [829, 367] on icon at bounding box center [829, 368] width 7 height 8
click at [0, 0] on input "file" at bounding box center [0, 0] width 0 height 0
click at [158, 136] on div "$ 0" at bounding box center [222, 131] width 152 height 17
click at [150, 133] on input "text" at bounding box center [152, 131] width 4 height 17
type input "*****"
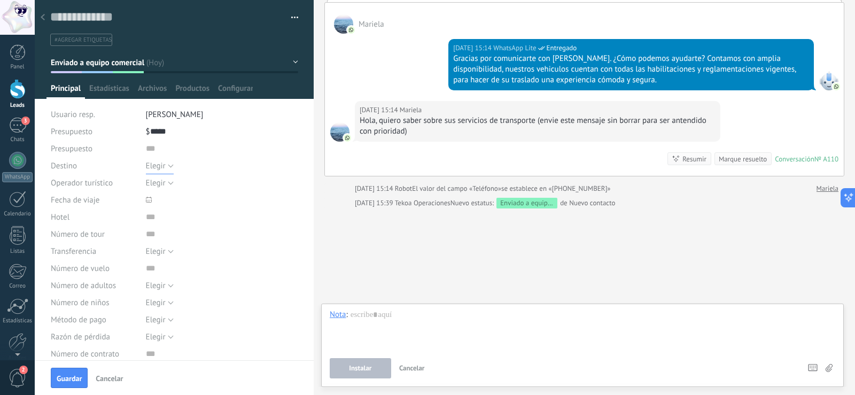
click at [158, 165] on span "Elegir" at bounding box center [156, 166] width 20 height 10
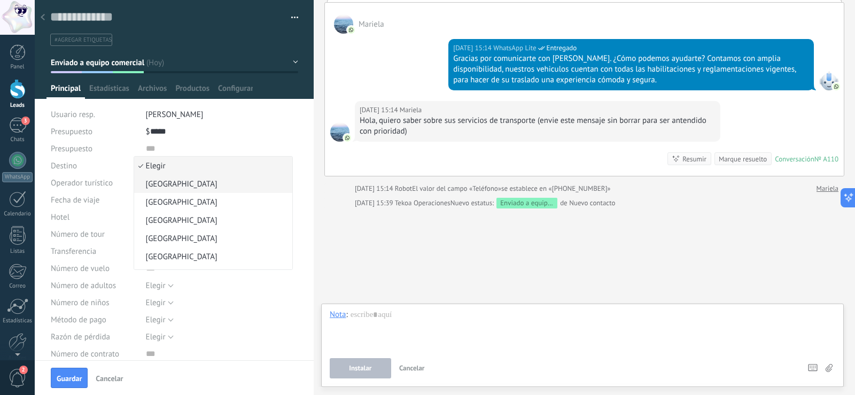
scroll to position [69, 0]
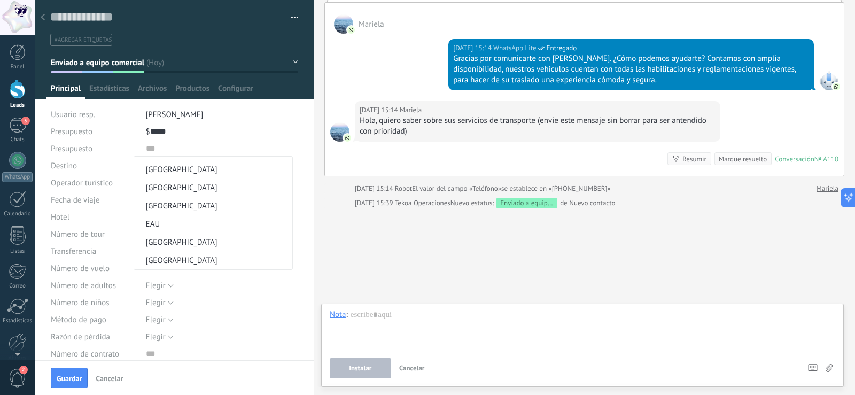
click at [167, 131] on input "*****" at bounding box center [159, 131] width 19 height 17
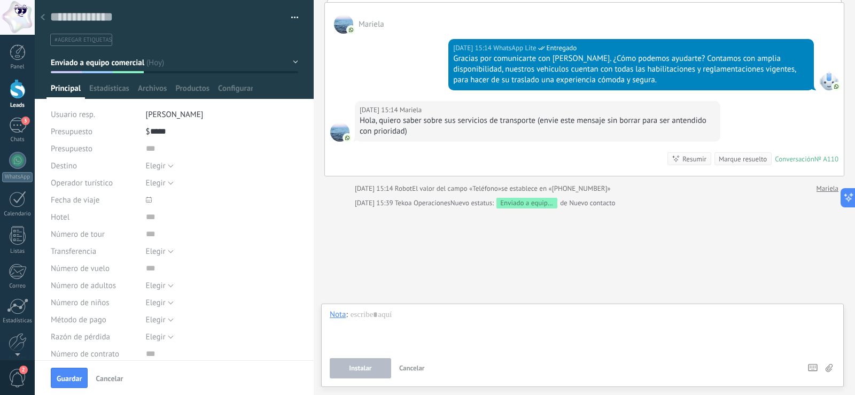
click at [146, 201] on icon at bounding box center [149, 200] width 6 height 6
click at [253, 219] on link at bounding box center [253, 219] width 6 height 6
type input "**********"
click at [169, 307] on span "30" at bounding box center [169, 307] width 17 height 16
click at [152, 220] on input "text" at bounding box center [222, 216] width 152 height 17
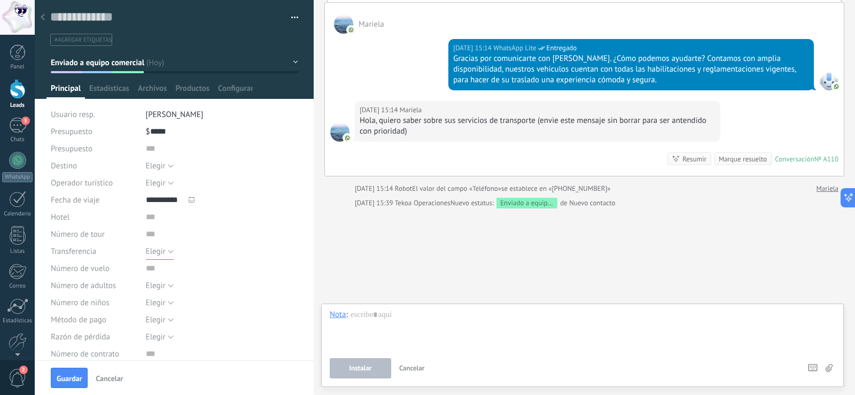
click at [163, 254] on span "Elegir" at bounding box center [156, 251] width 20 height 10
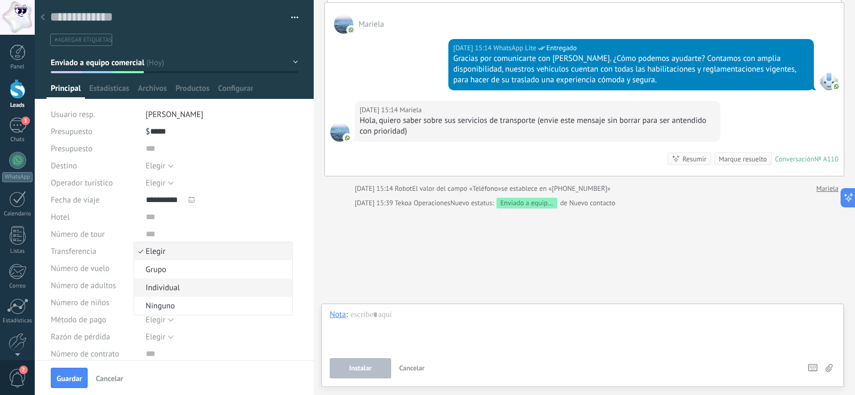
click at [157, 289] on span "Individual" at bounding box center [211, 288] width 155 height 10
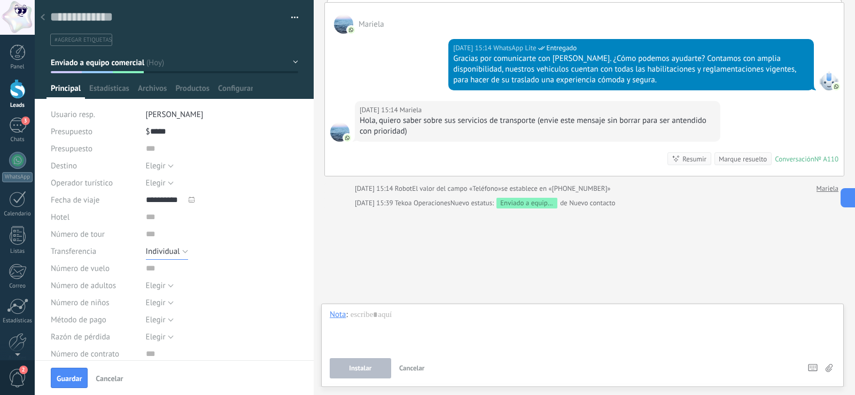
click at [159, 252] on span "Individual" at bounding box center [163, 251] width 34 height 10
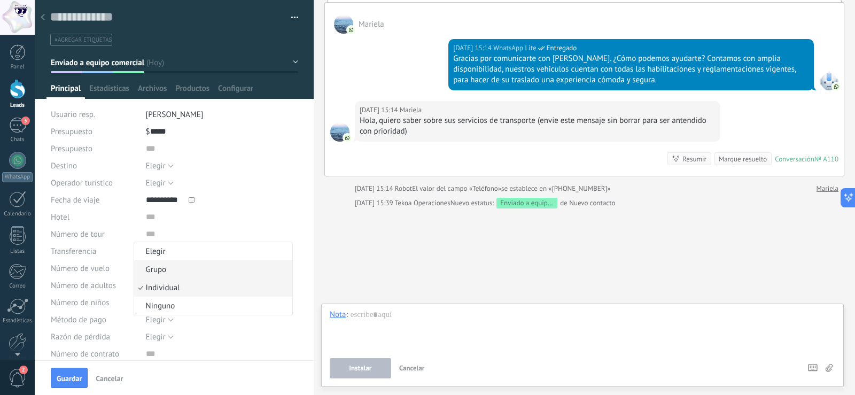
click at [169, 269] on span "Grupo" at bounding box center [211, 270] width 155 height 10
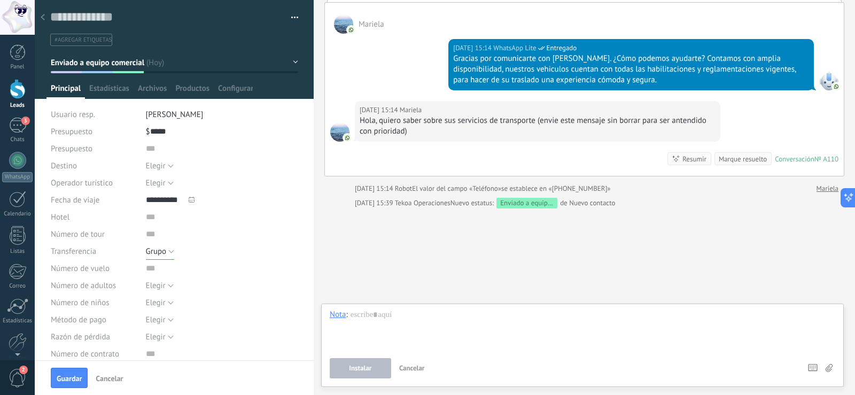
scroll to position [53, 0]
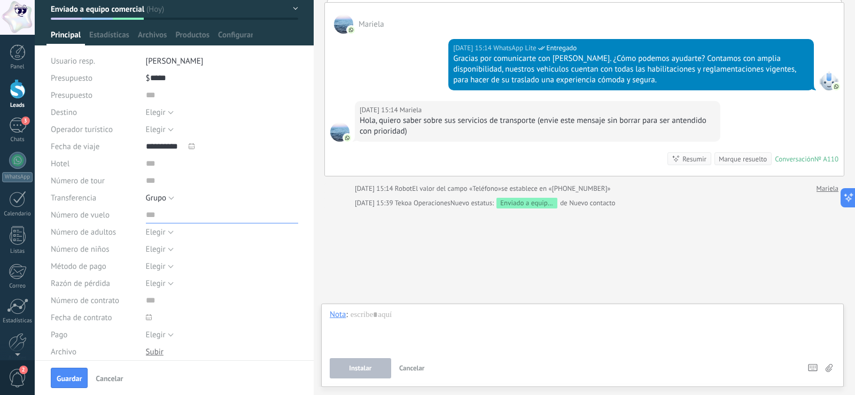
click at [159, 213] on input "text" at bounding box center [222, 214] width 152 height 17
type input "*****"
click at [161, 238] on button "Elegir" at bounding box center [160, 231] width 28 height 17
click at [156, 267] on span "2" at bounding box center [211, 269] width 155 height 10
click at [153, 251] on span "Elegir" at bounding box center [156, 249] width 20 height 10
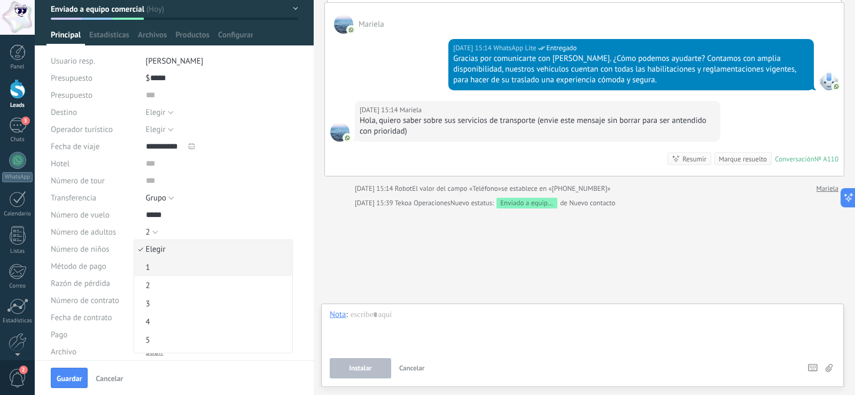
click at [147, 263] on span "1" at bounding box center [211, 267] width 155 height 10
click at [156, 266] on span "Elegir" at bounding box center [156, 266] width 20 height 10
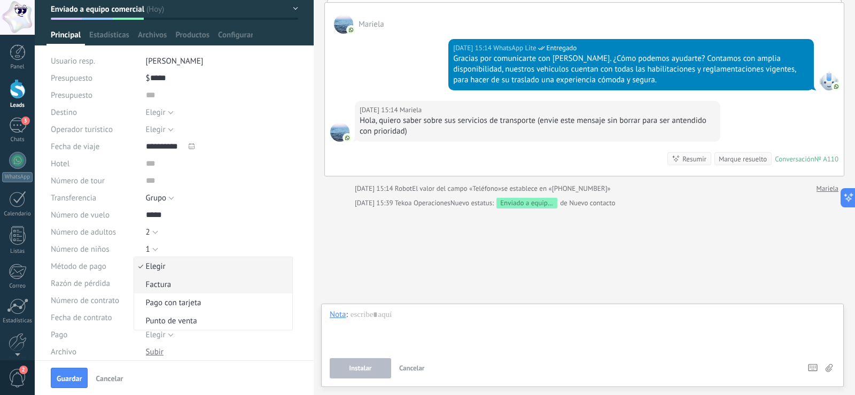
click at [213, 283] on span "Factura" at bounding box center [211, 285] width 155 height 10
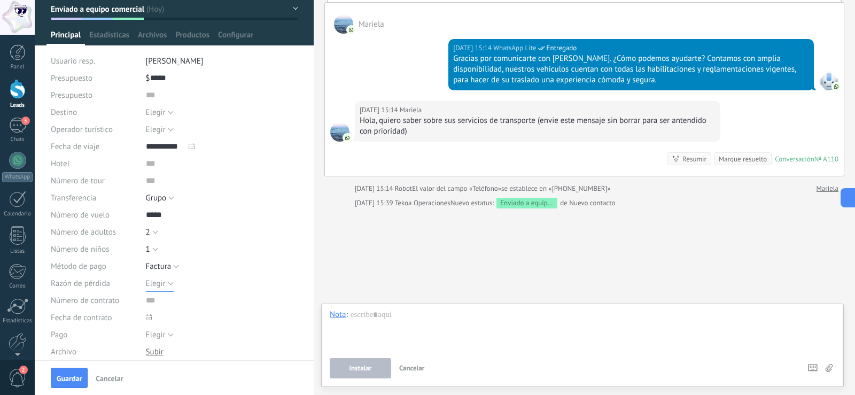
click at [161, 282] on span "Elegir" at bounding box center [156, 283] width 20 height 10
click at [161, 282] on span "Elegir" at bounding box center [211, 283] width 155 height 10
click at [161, 282] on span "Elegir" at bounding box center [156, 283] width 20 height 10
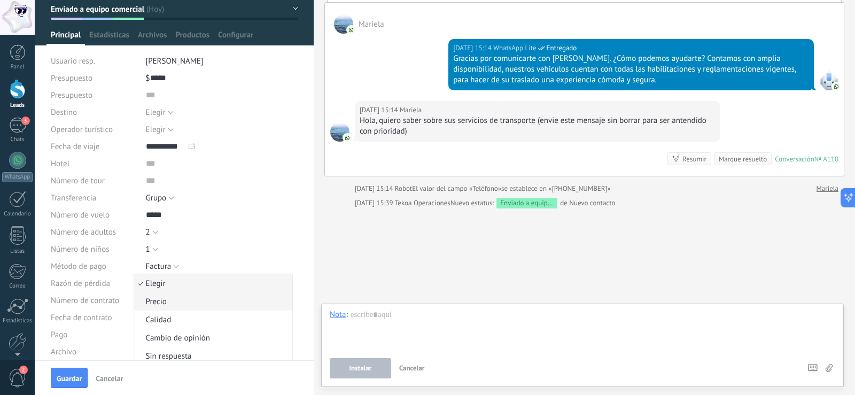
click at [162, 303] on span "Precio" at bounding box center [211, 302] width 155 height 10
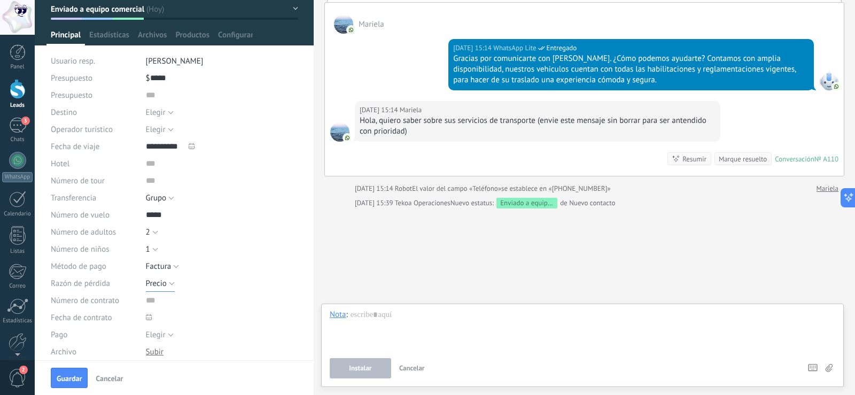
scroll to position [107, 0]
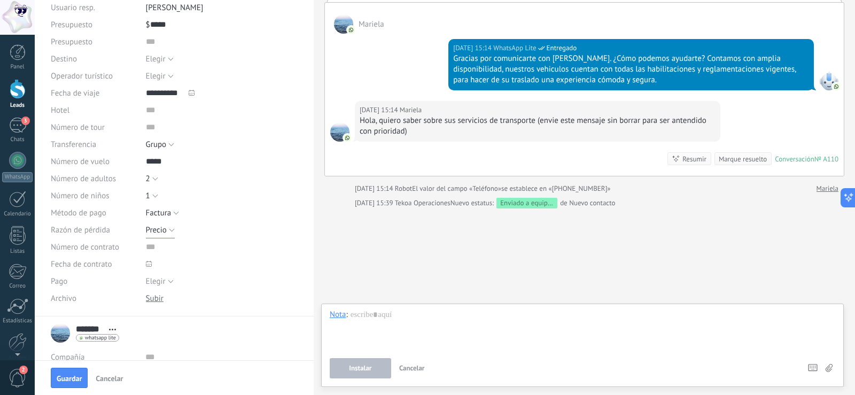
click at [152, 235] on button "Precio" at bounding box center [160, 229] width 29 height 17
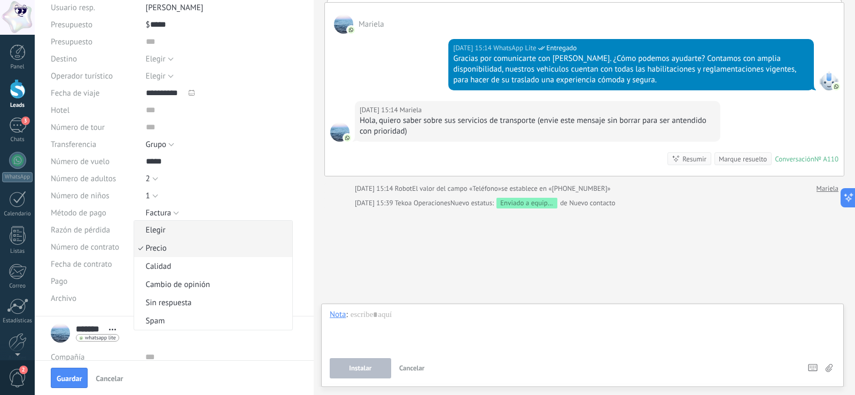
click at [154, 227] on span "Elegir" at bounding box center [211, 230] width 155 height 10
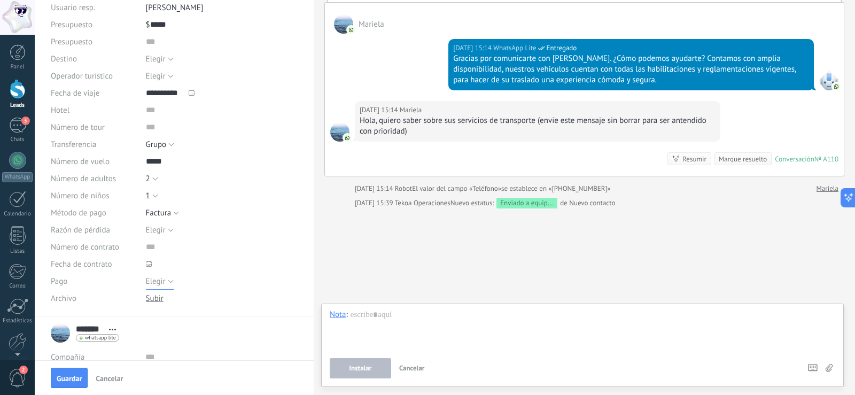
click at [156, 284] on span "Elegir" at bounding box center [156, 281] width 20 height 10
click at [141, 262] on div "Fecha de contrato" at bounding box center [174, 263] width 247 height 17
click at [150, 266] on use at bounding box center [149, 264] width 6 height 6
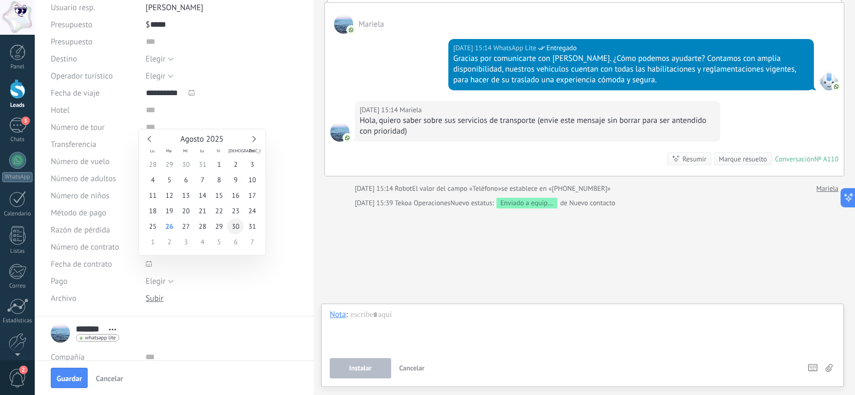
type input "**********"
click at [236, 224] on span "30" at bounding box center [235, 227] width 17 height 16
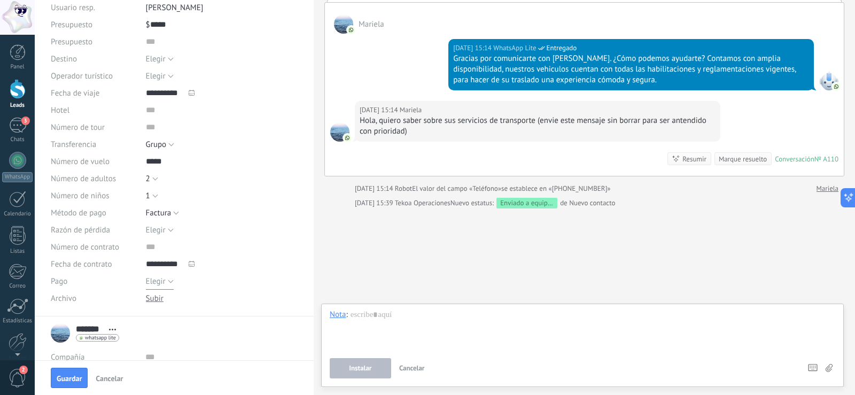
click at [159, 283] on span "Elegir" at bounding box center [156, 281] width 20 height 10
click at [165, 317] on span "Depósito" at bounding box center [211, 318] width 155 height 10
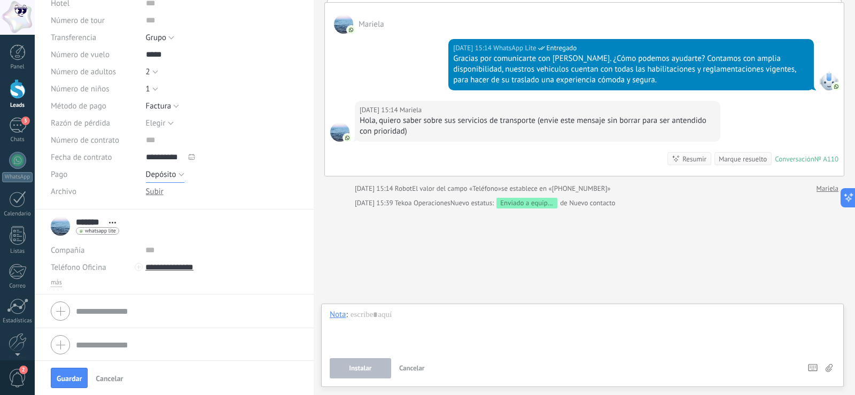
scroll to position [215, 0]
click at [67, 381] on span "Guardar" at bounding box center [69, 378] width 25 height 7
type input "**********"
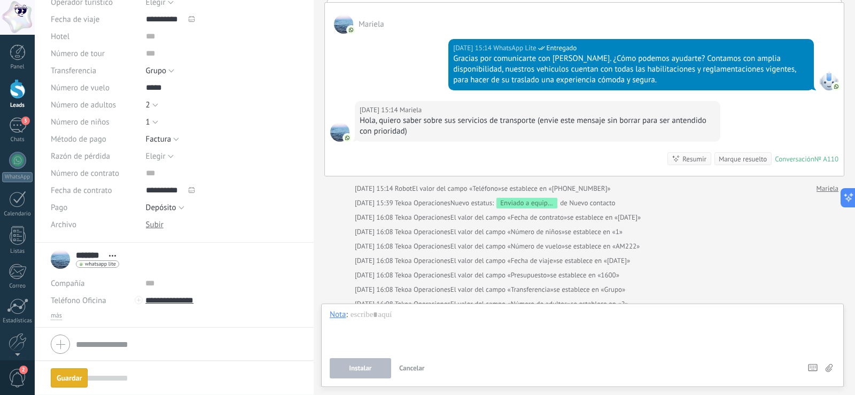
type input "**********"
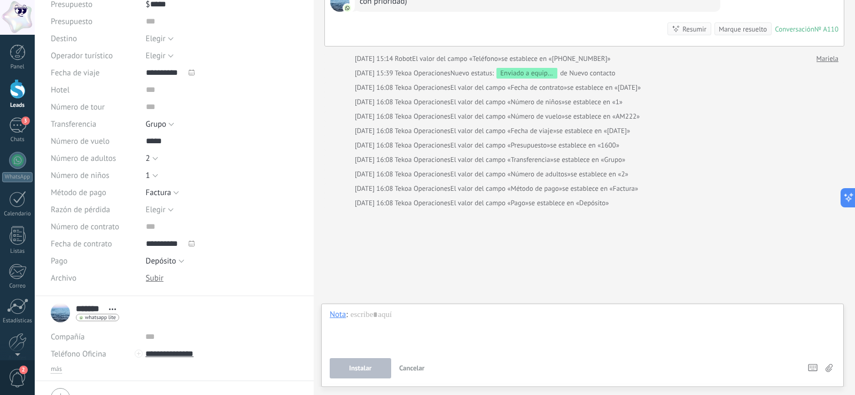
scroll to position [0, 0]
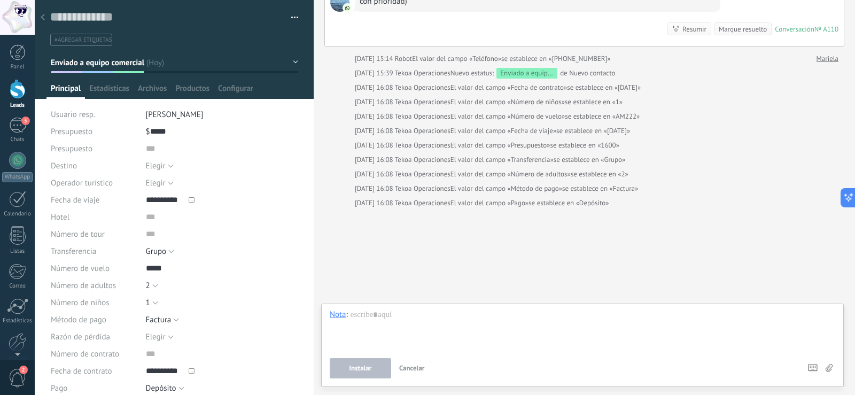
click at [47, 17] on div at bounding box center [42, 17] width 15 height 21
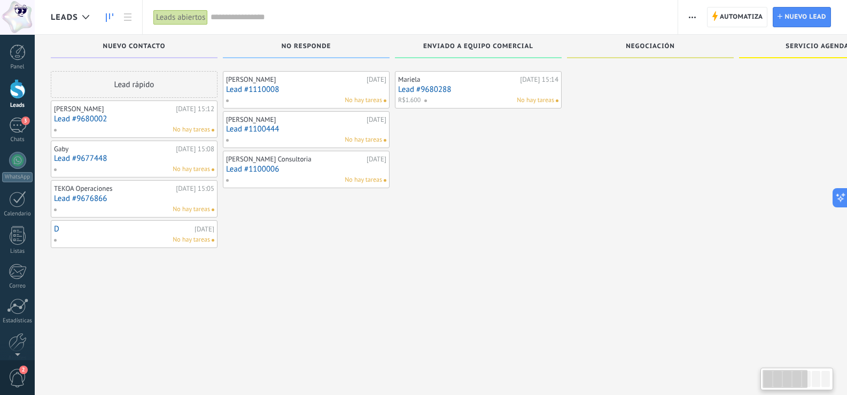
click at [471, 96] on div "No hay tareas" at bounding box center [489, 101] width 130 height 10
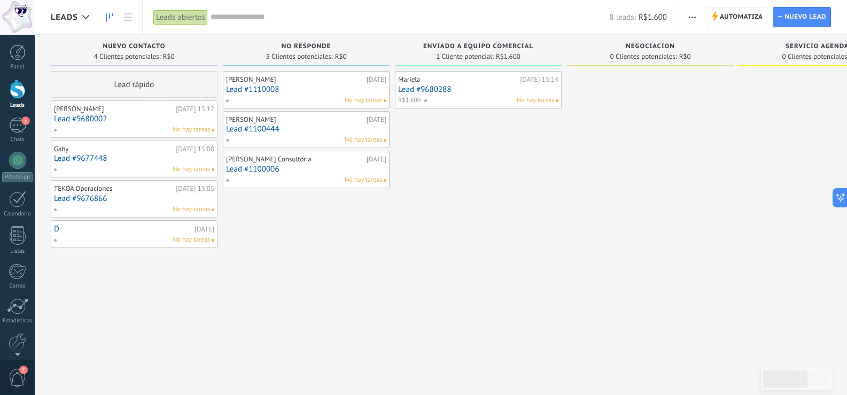
click at [471, 96] on div "No hay tareas" at bounding box center [489, 101] width 130 height 10
click at [449, 87] on link "Lead #9680288" at bounding box center [478, 89] width 160 height 9
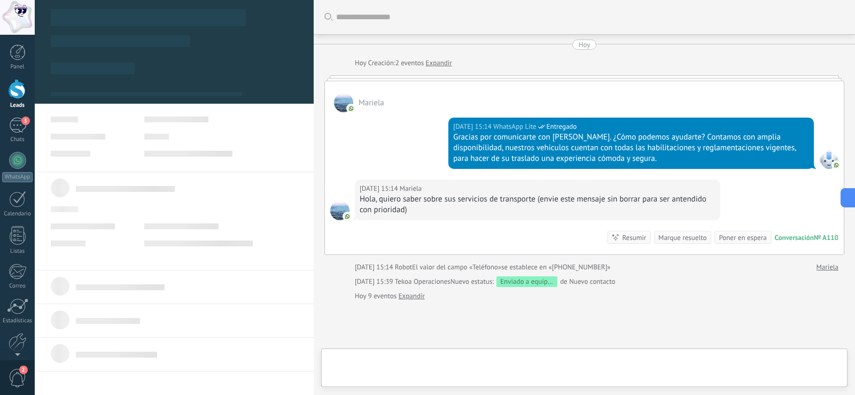
scroll to position [93, 0]
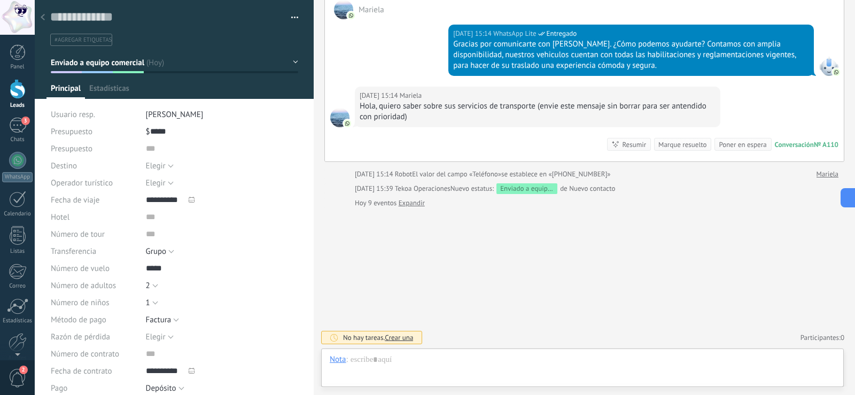
type textarea "**********"
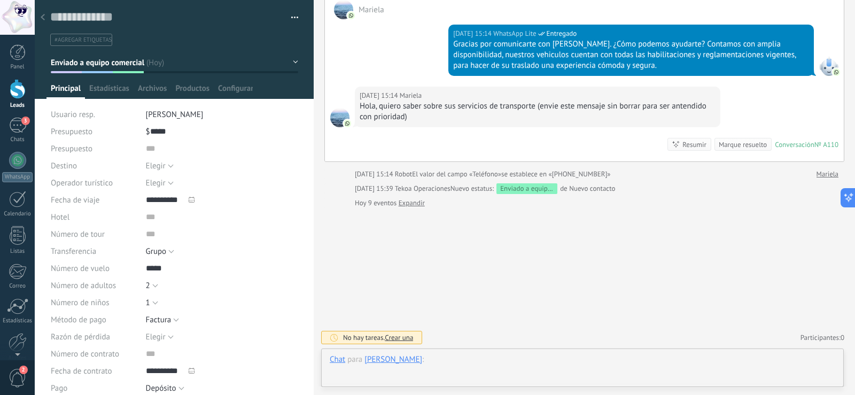
click at [468, 363] on div at bounding box center [583, 370] width 506 height 32
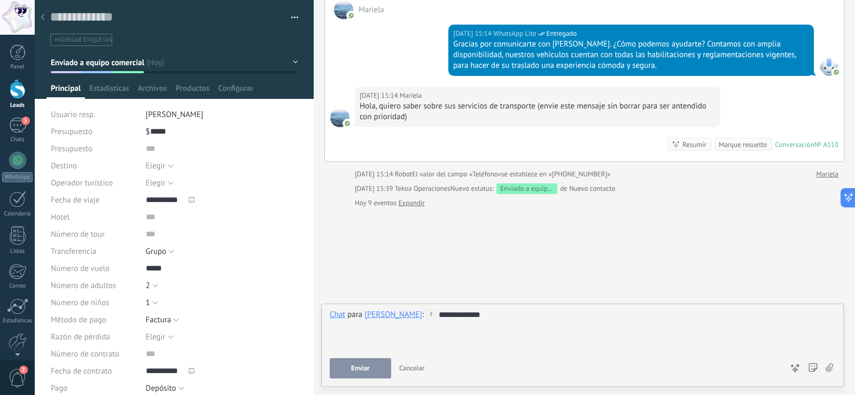
click at [350, 366] on button "Enviar" at bounding box center [360, 368] width 61 height 20
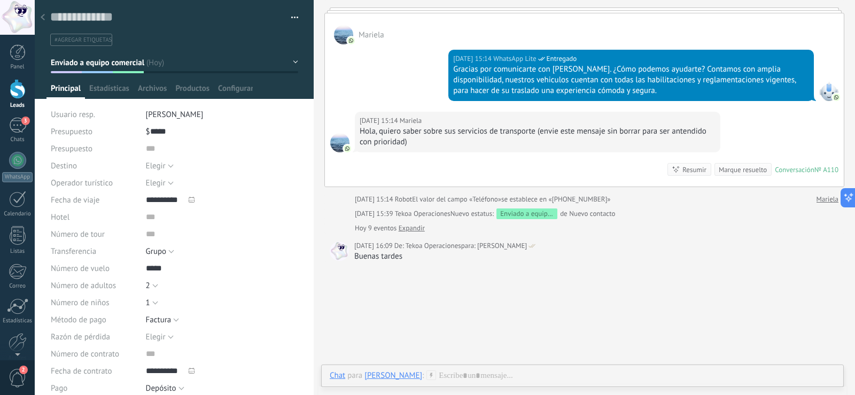
scroll to position [121, 0]
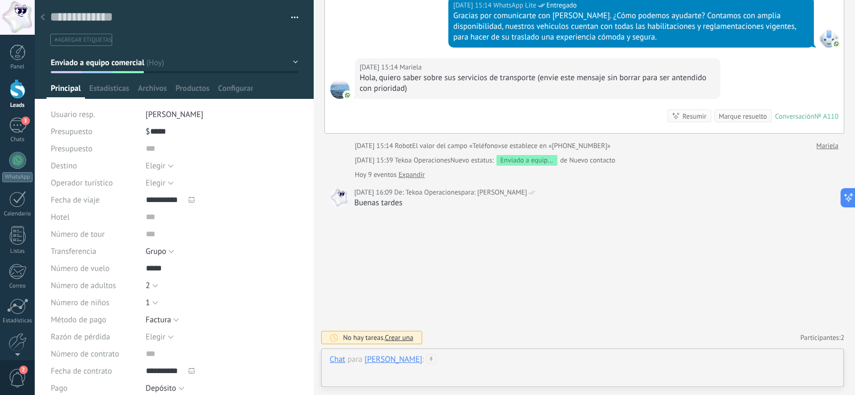
click at [539, 369] on div at bounding box center [583, 370] width 506 height 32
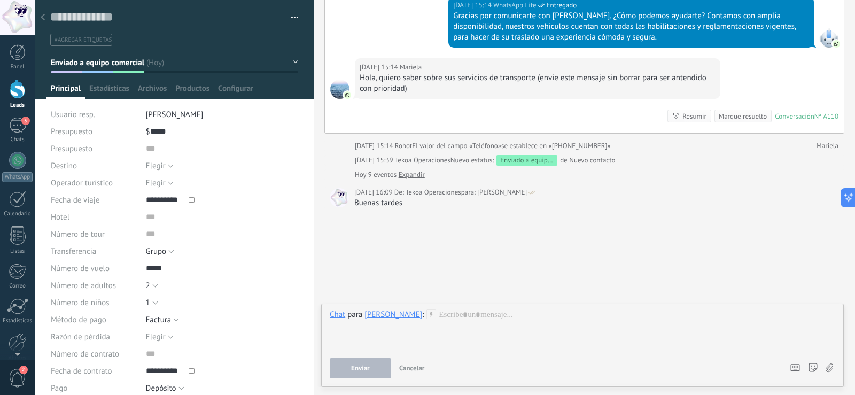
click at [43, 16] on use at bounding box center [43, 17] width 4 height 6
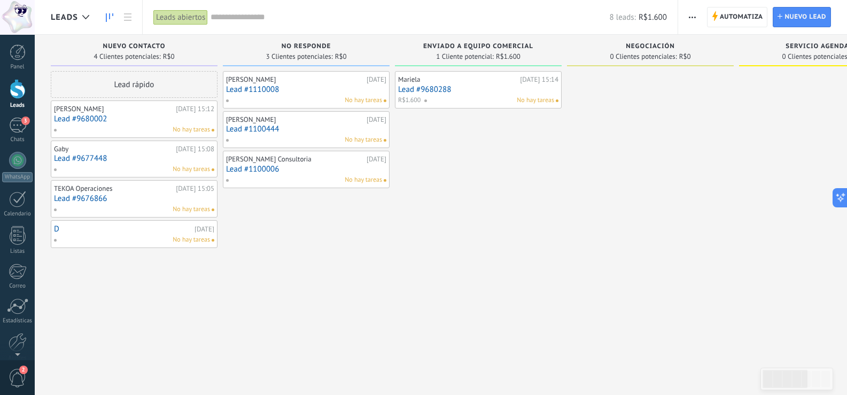
click at [489, 90] on link "Lead #9680288" at bounding box center [478, 89] width 160 height 9
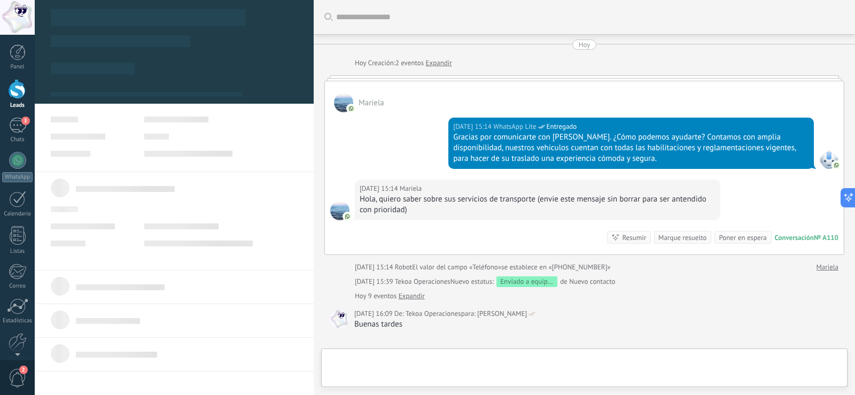
type textarea "**********"
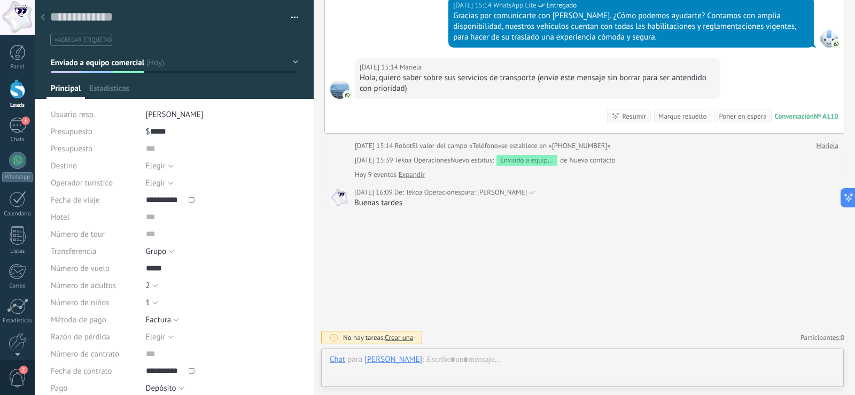
scroll to position [16, 0]
click at [517, 365] on div at bounding box center [583, 370] width 506 height 32
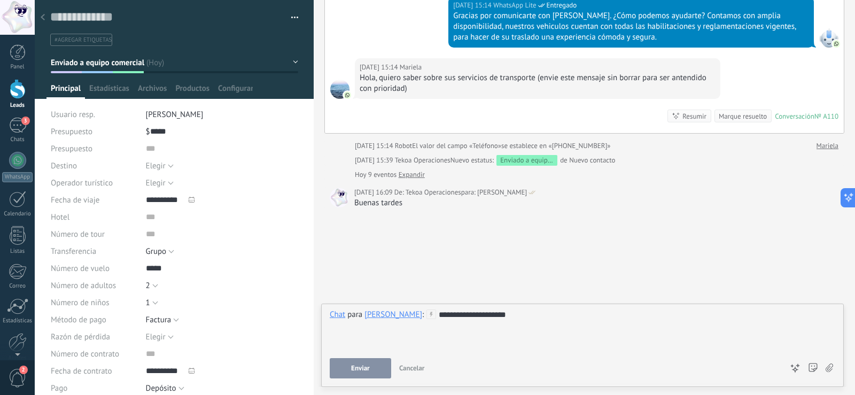
click at [368, 366] on span "Enviar" at bounding box center [360, 368] width 19 height 7
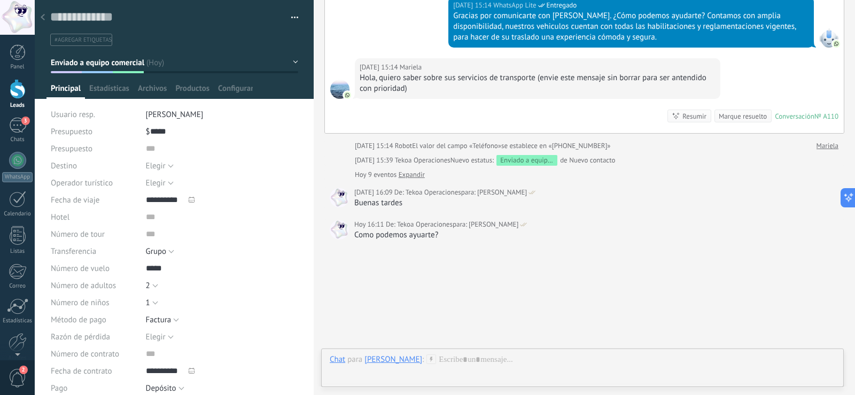
scroll to position [153, 0]
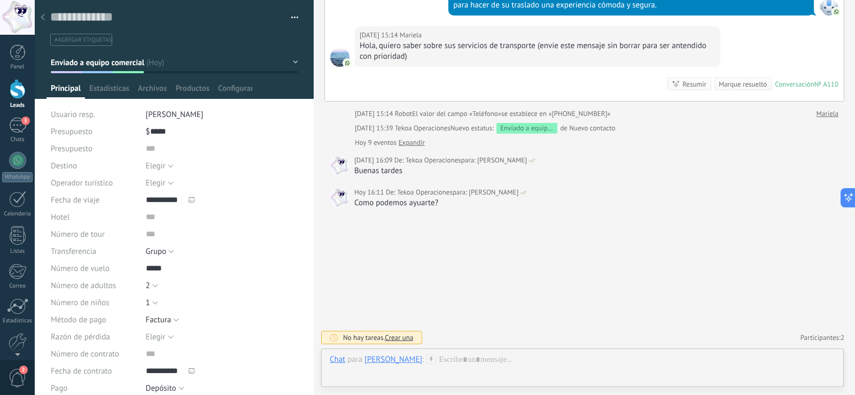
click at [43, 18] on icon at bounding box center [43, 17] width 4 height 6
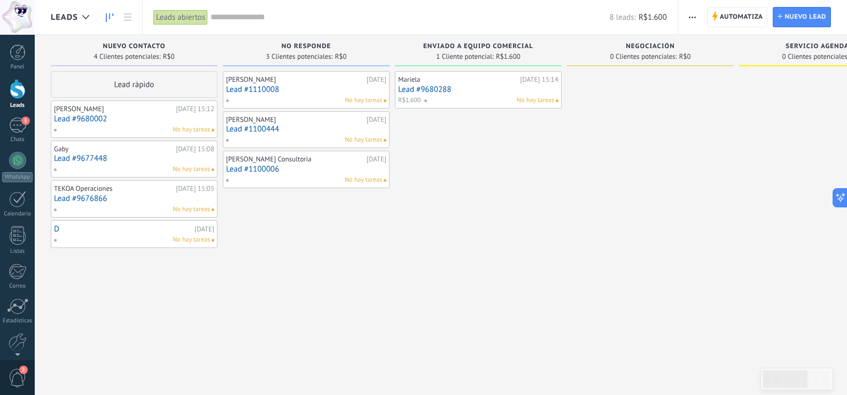
click at [484, 90] on link "Lead #9680288" at bounding box center [478, 89] width 160 height 9
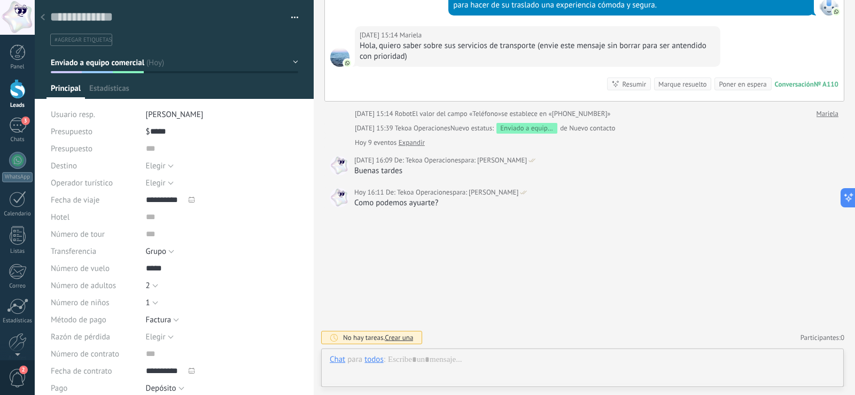
scroll to position [16, 0]
click at [43, 19] on use at bounding box center [43, 17] width 4 height 6
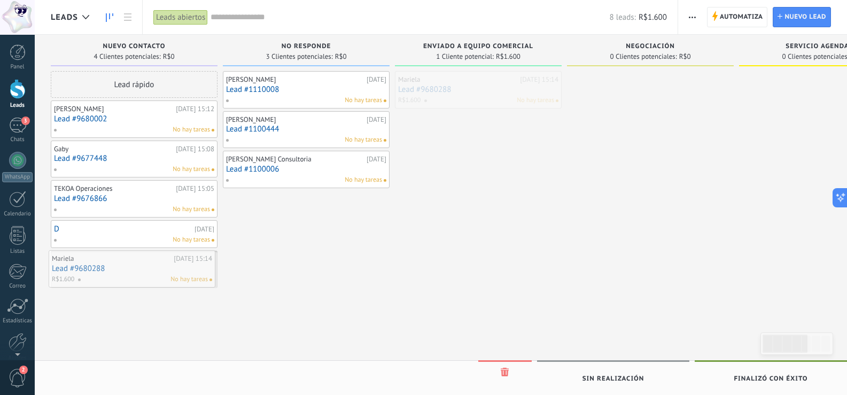
drag, startPoint x: 480, startPoint y: 93, endPoint x: 134, endPoint y: 272, distance: 389.9
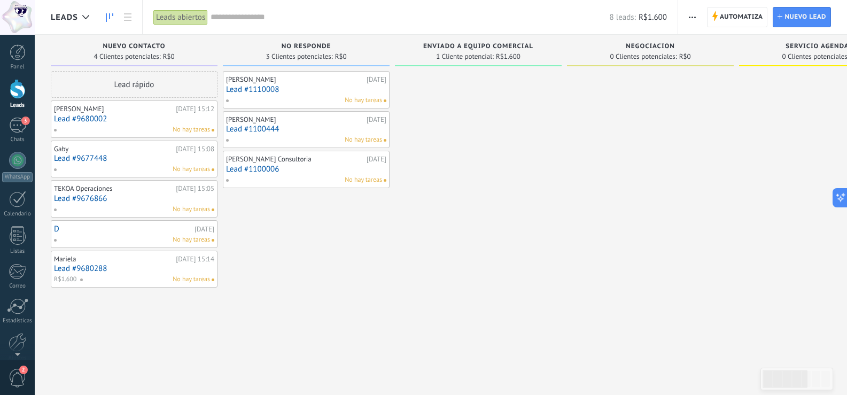
click at [133, 270] on link "Lead #9680288" at bounding box center [134, 268] width 160 height 9
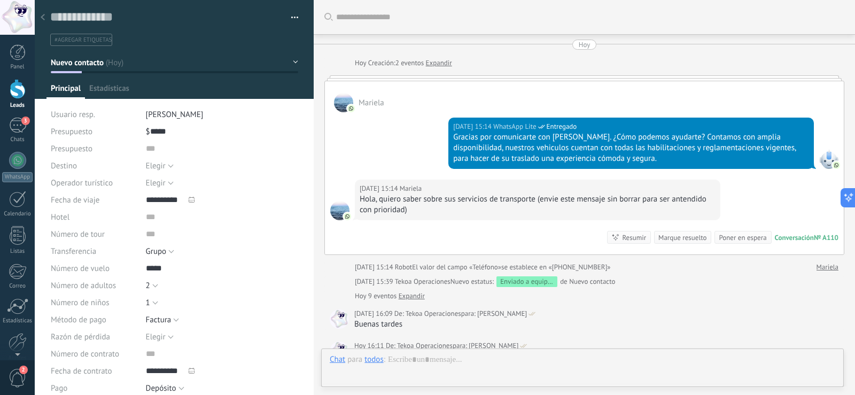
type textarea "**********"
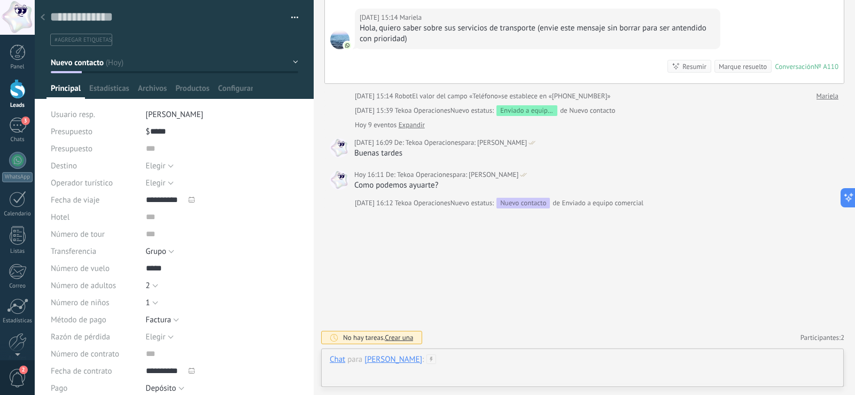
click at [457, 360] on div at bounding box center [583, 370] width 506 height 32
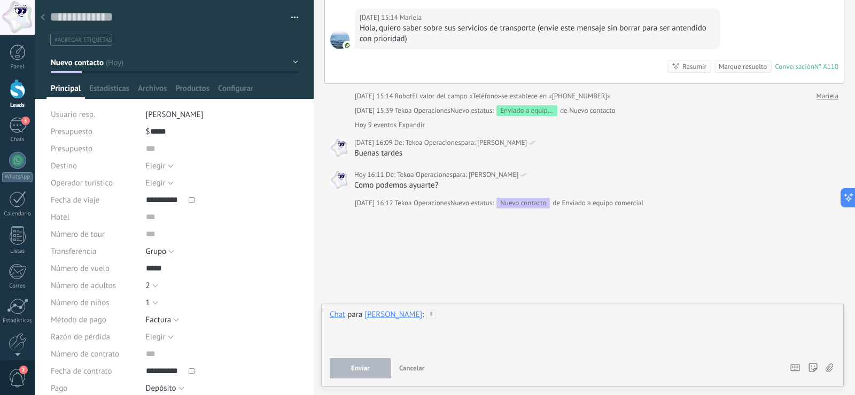
click at [460, 320] on div at bounding box center [583, 329] width 506 height 41
click at [348, 369] on button "Enviar" at bounding box center [360, 368] width 61 height 20
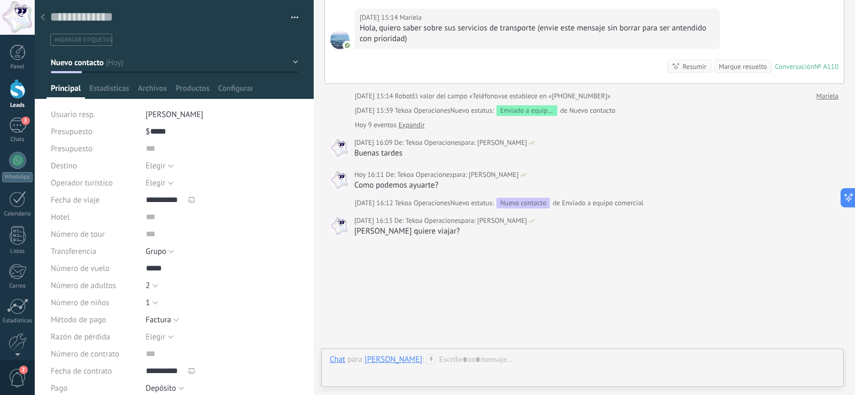
click at [44, 18] on icon at bounding box center [43, 17] width 4 height 6
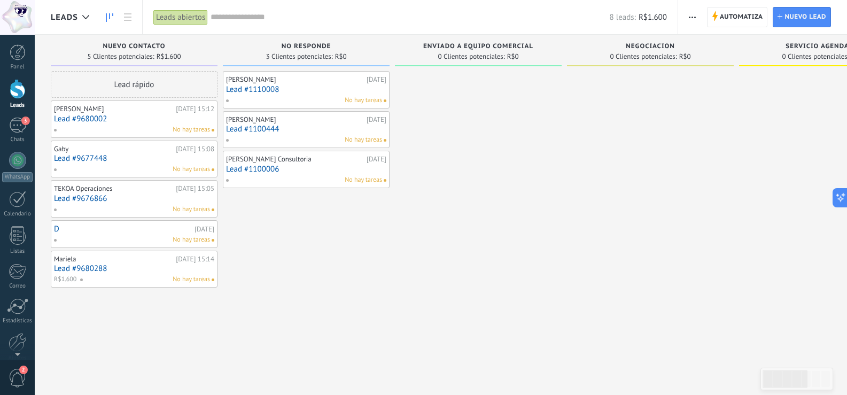
click at [142, 268] on link "Lead #9680288" at bounding box center [134, 268] width 160 height 9
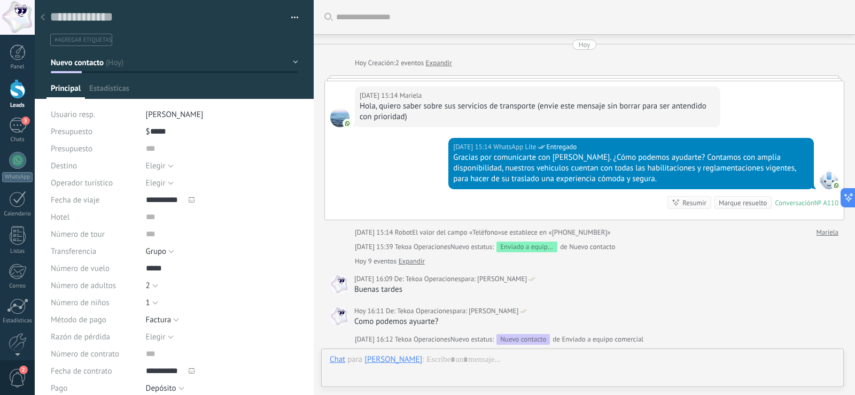
scroll to position [165, 0]
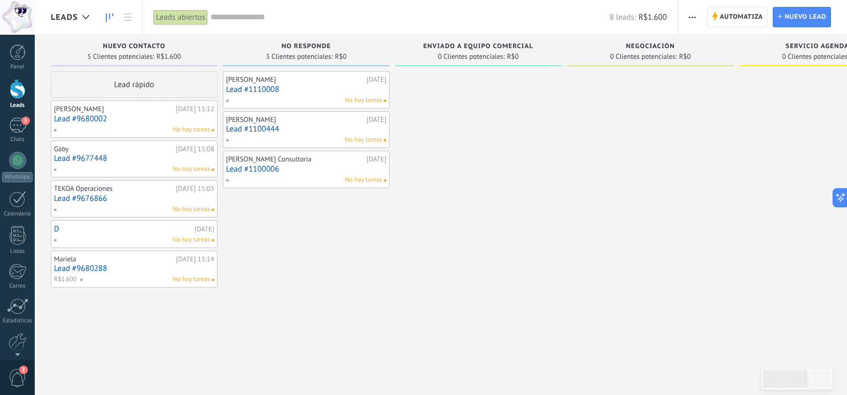
click at [131, 266] on link "Lead #9680288" at bounding box center [134, 268] width 160 height 9
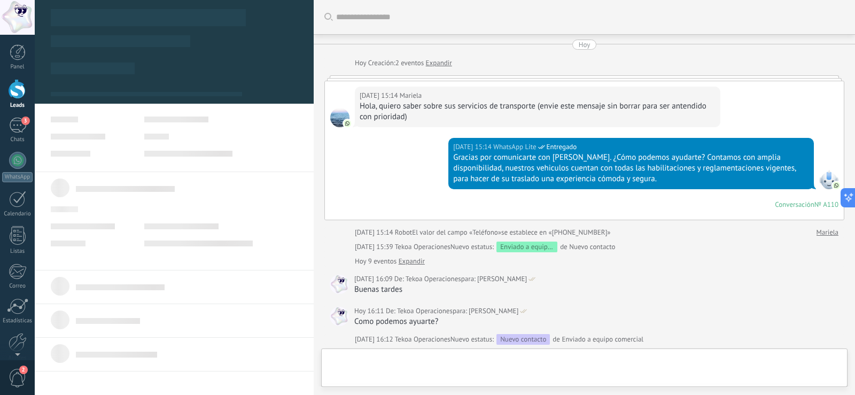
type textarea "**********"
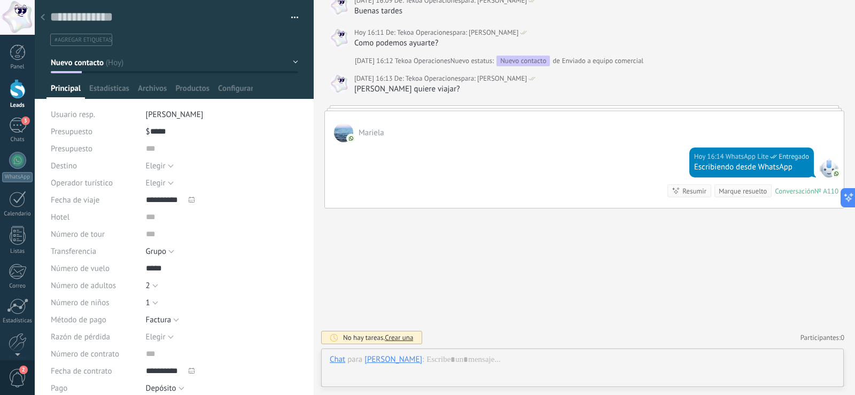
scroll to position [16, 0]
click at [474, 171] on div "[DATE] 16:14 WhatsApp Lite Entregado Escribiendo desde WhatsApp Conversación № …" at bounding box center [584, 175] width 519 height 66
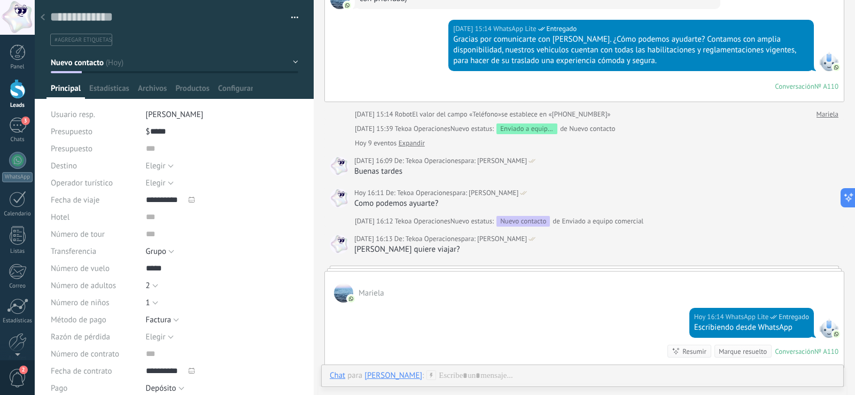
scroll to position [172, 0]
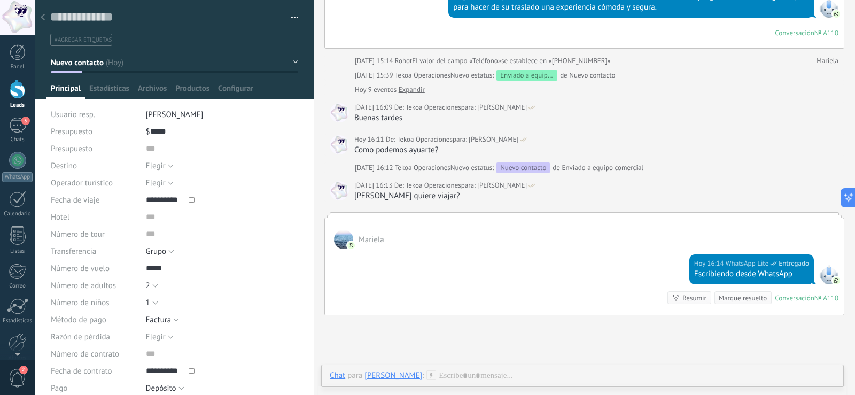
click at [416, 86] on link "Expandir" at bounding box center [412, 89] width 26 height 11
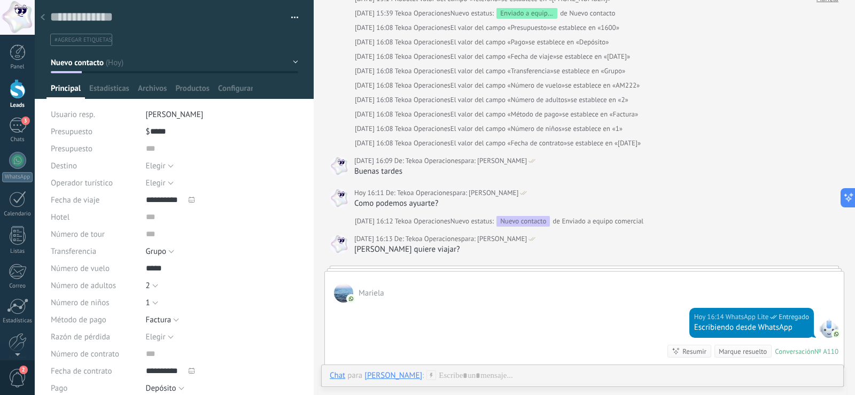
scroll to position [287, 0]
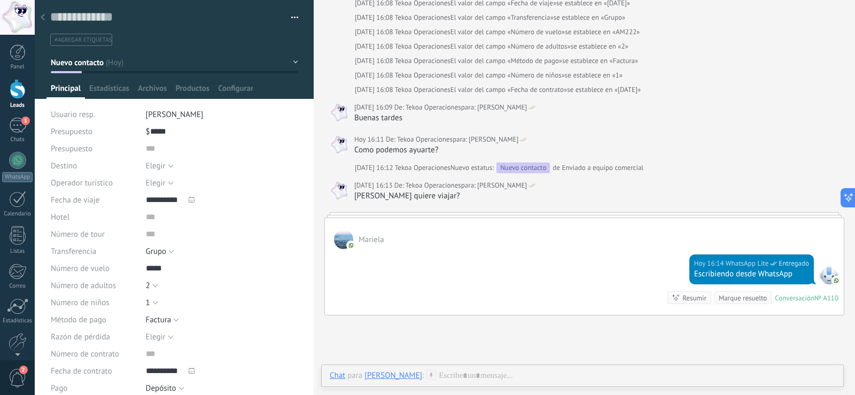
click at [38, 14] on div at bounding box center [42, 17] width 15 height 21
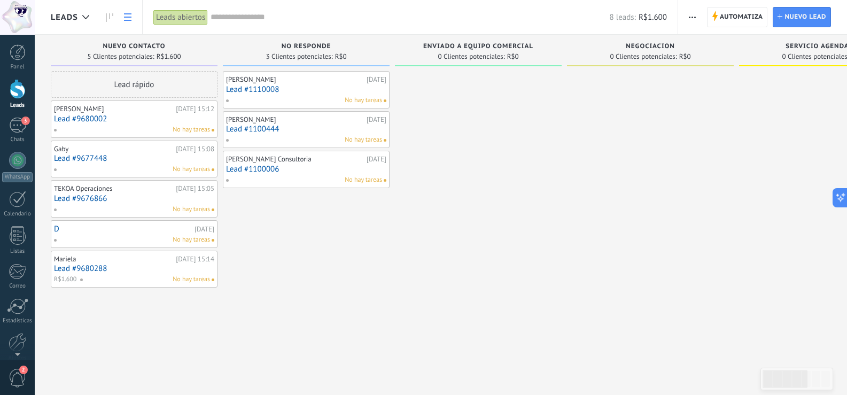
click at [127, 19] on icon at bounding box center [127, 16] width 7 height 7
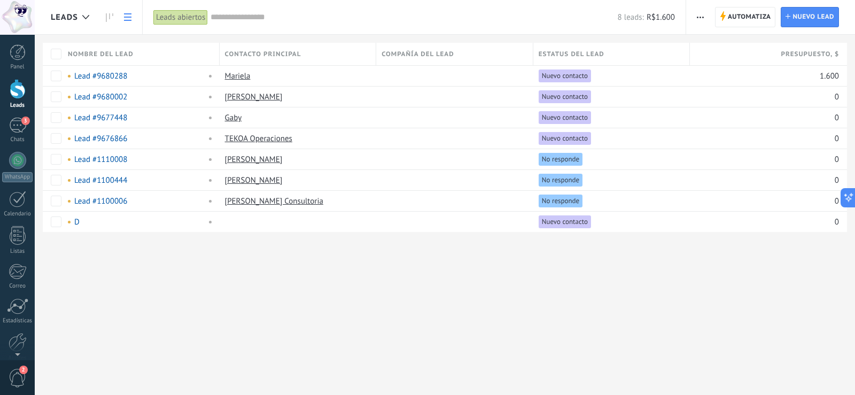
click at [126, 20] on use at bounding box center [127, 16] width 7 height 7
click at [110, 17] on use at bounding box center [109, 17] width 7 height 9
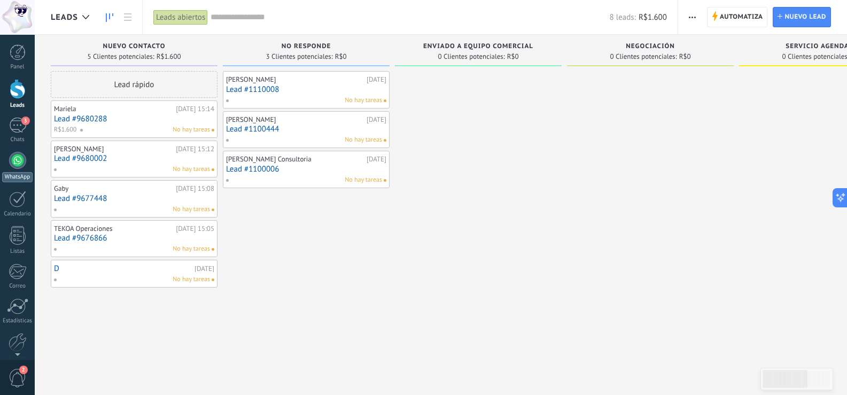
click at [15, 158] on div at bounding box center [17, 160] width 17 height 17
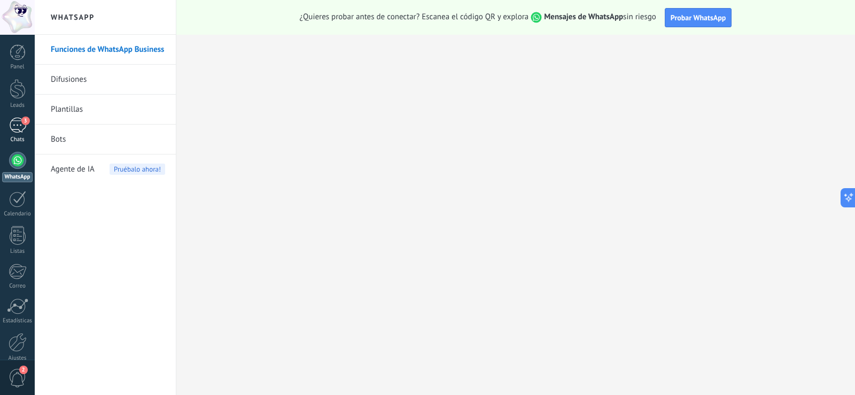
click at [16, 123] on div "3" at bounding box center [17, 126] width 17 height 16
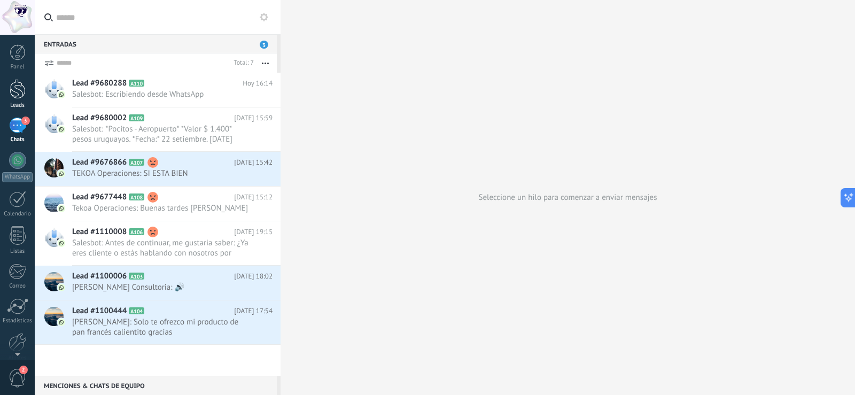
click at [15, 84] on div at bounding box center [18, 89] width 16 height 20
